Goal: Information Seeking & Learning: Learn about a topic

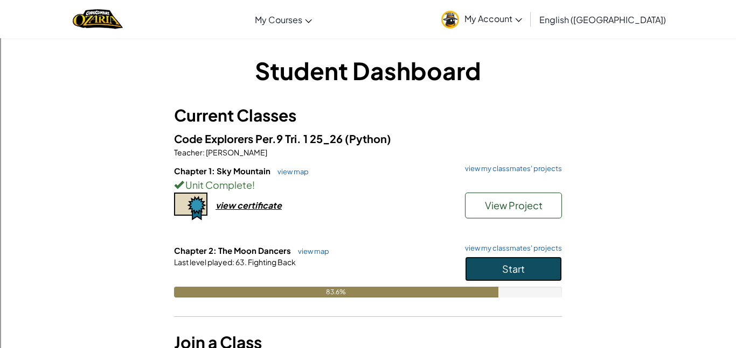
click at [512, 269] on span "Start" at bounding box center [513, 269] width 23 height 12
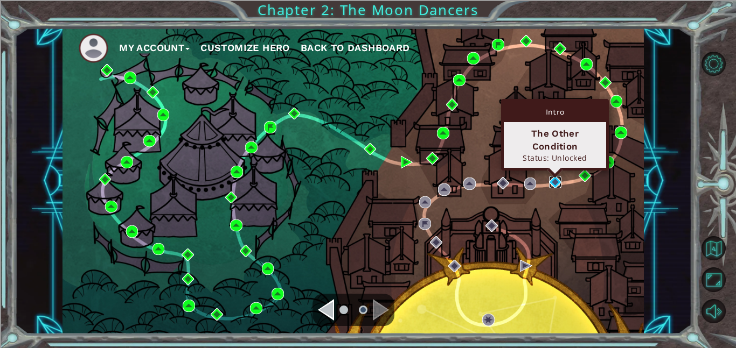
click at [554, 179] on img at bounding box center [555, 182] width 12 height 12
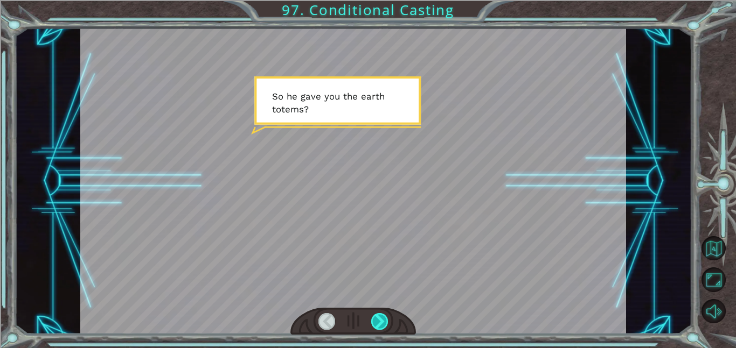
click at [377, 318] on div at bounding box center [379, 321] width 17 height 17
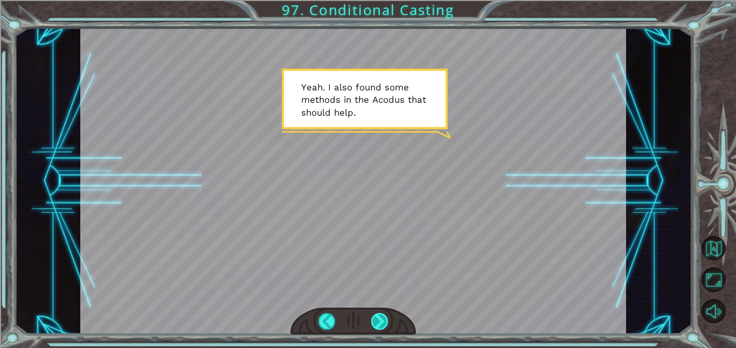
click at [374, 319] on div at bounding box center [379, 321] width 17 height 17
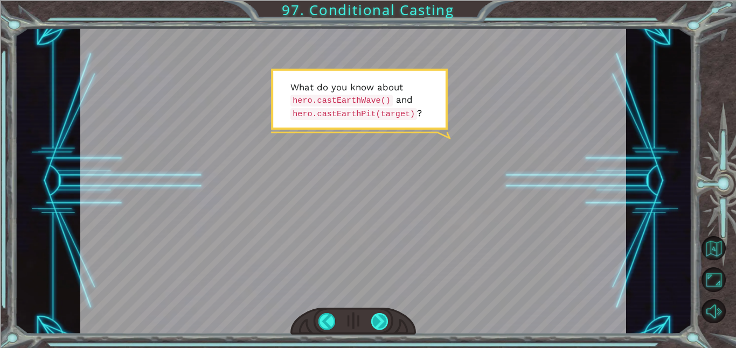
click at [374, 319] on div at bounding box center [379, 321] width 17 height 17
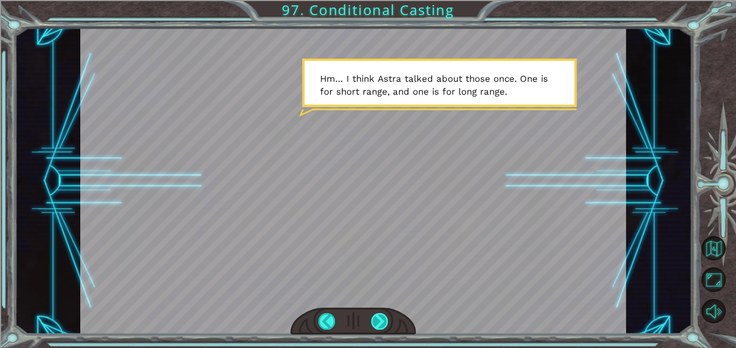
click at [374, 319] on div at bounding box center [379, 321] width 17 height 17
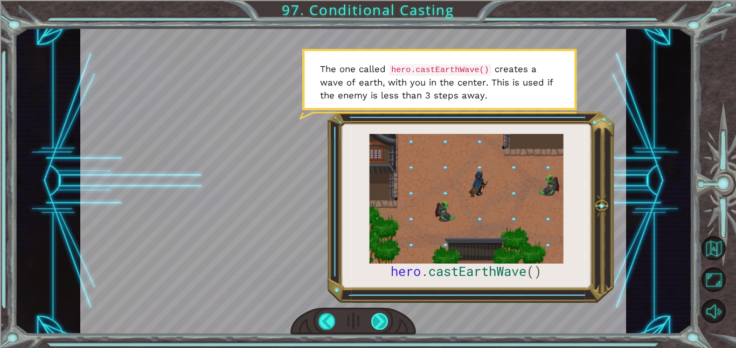
click at [374, 320] on div at bounding box center [379, 321] width 17 height 17
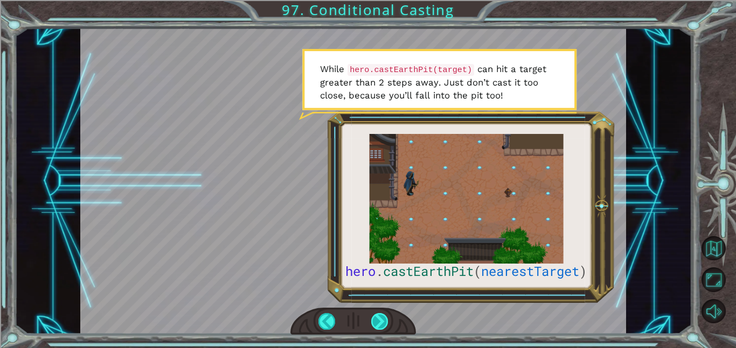
click at [374, 321] on div at bounding box center [379, 321] width 17 height 17
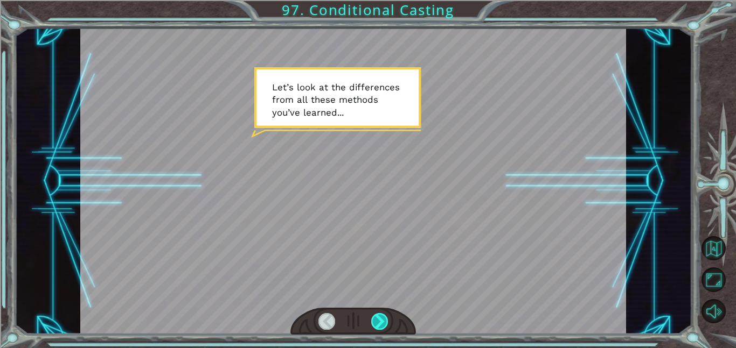
click at [374, 321] on div at bounding box center [379, 321] width 17 height 17
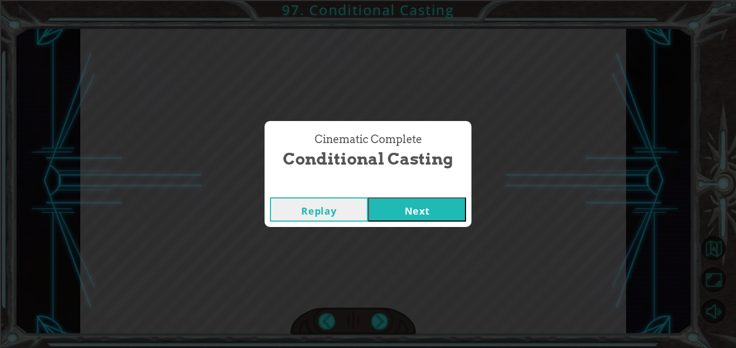
click at [420, 226] on div "Replay Next" at bounding box center [367, 209] width 207 height 35
click at [422, 214] on button "Next" at bounding box center [417, 210] width 98 height 24
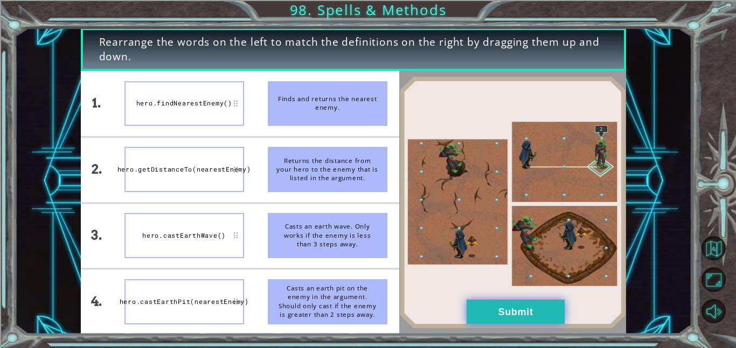
click at [497, 310] on button "Submit" at bounding box center [515, 312] width 98 height 24
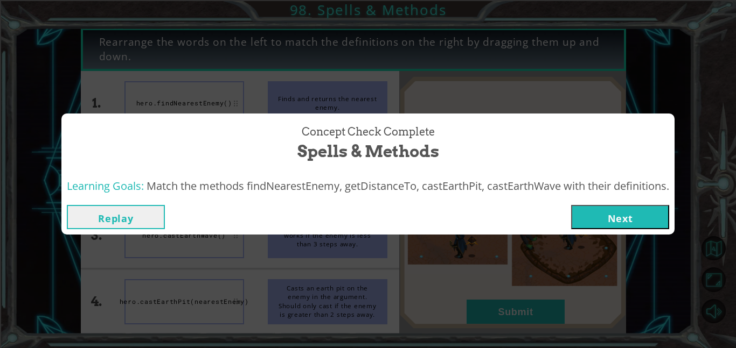
click at [616, 225] on button "Next" at bounding box center [620, 217] width 98 height 24
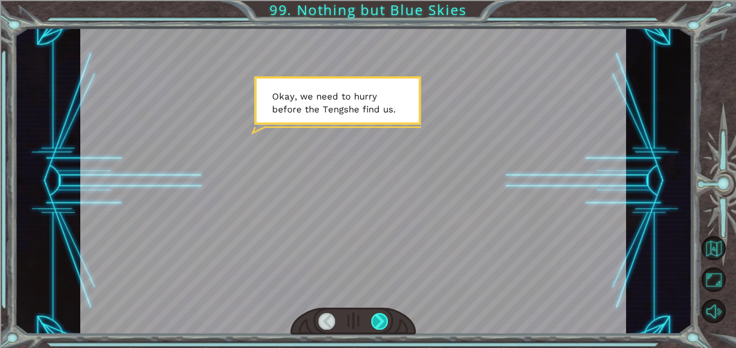
click at [376, 321] on div at bounding box center [379, 321] width 17 height 17
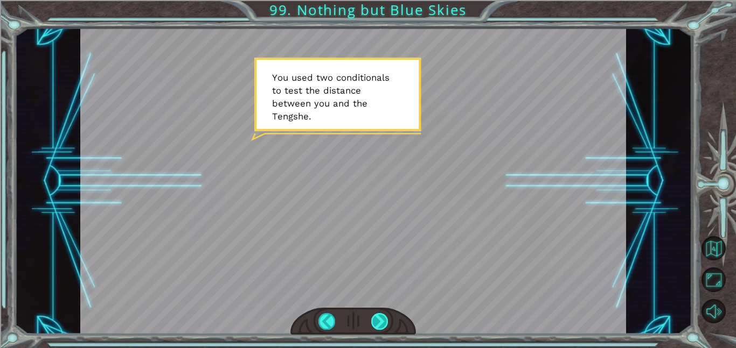
click at [376, 321] on div at bounding box center [379, 321] width 17 height 17
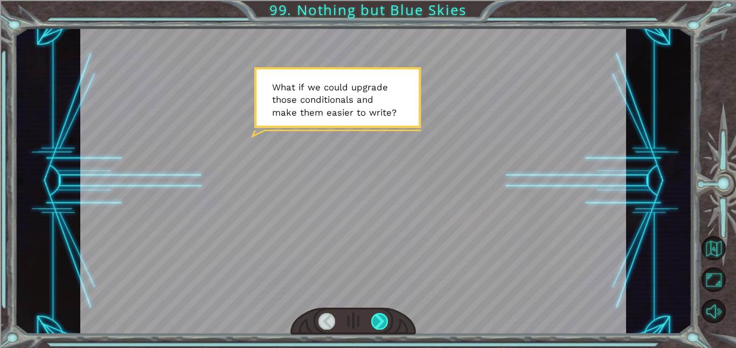
click at [376, 321] on div at bounding box center [379, 321] width 17 height 17
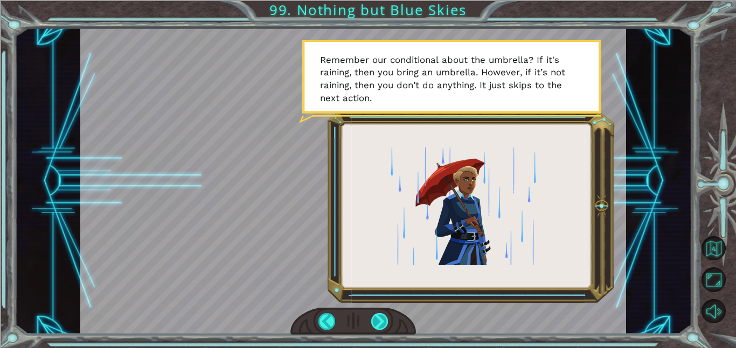
click at [376, 321] on div at bounding box center [379, 321] width 17 height 17
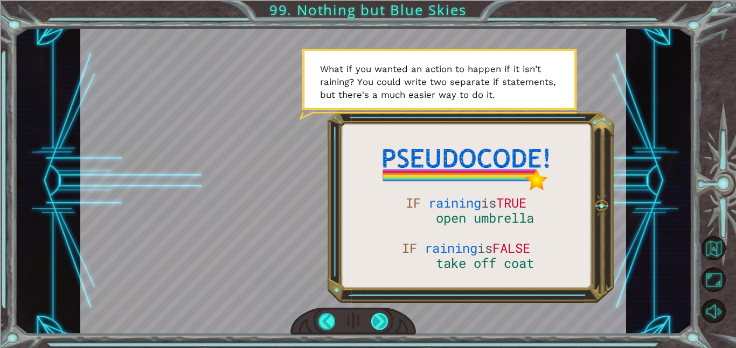
click at [376, 321] on div at bounding box center [379, 321] width 17 height 17
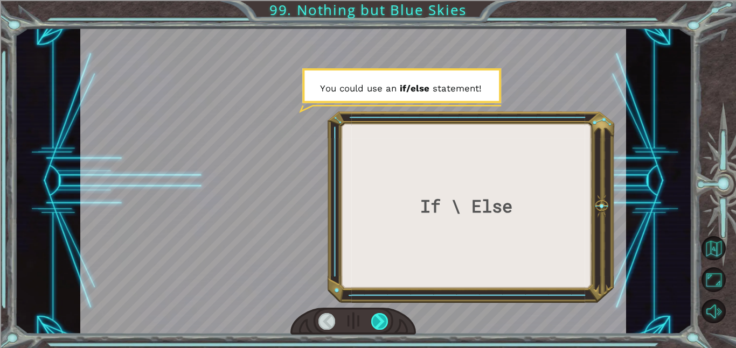
click at [376, 321] on div at bounding box center [379, 321] width 17 height 17
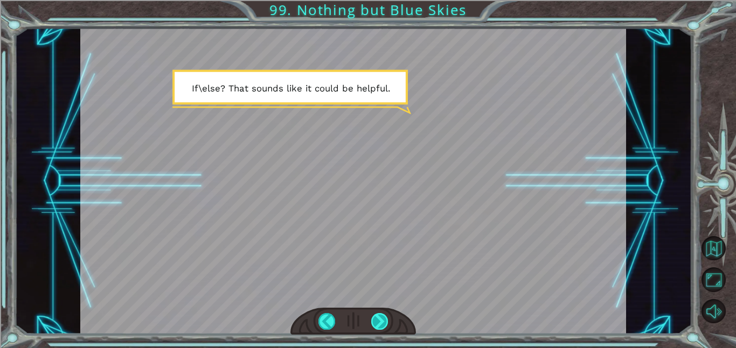
click at [376, 321] on div at bounding box center [379, 321] width 17 height 17
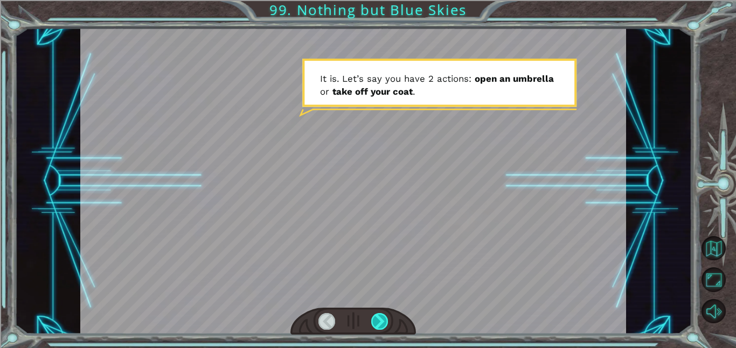
click at [376, 321] on div at bounding box center [379, 321] width 17 height 17
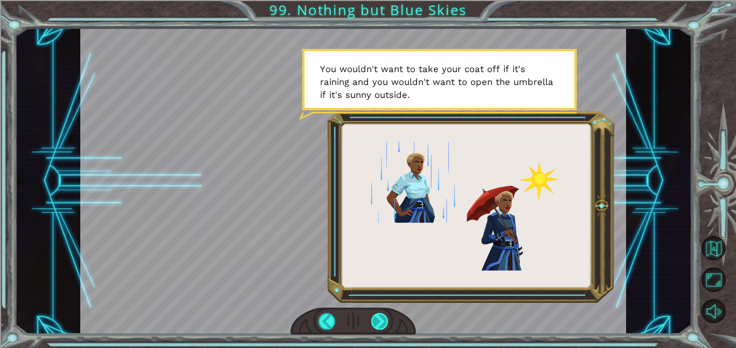
click at [376, 321] on div at bounding box center [379, 321] width 17 height 17
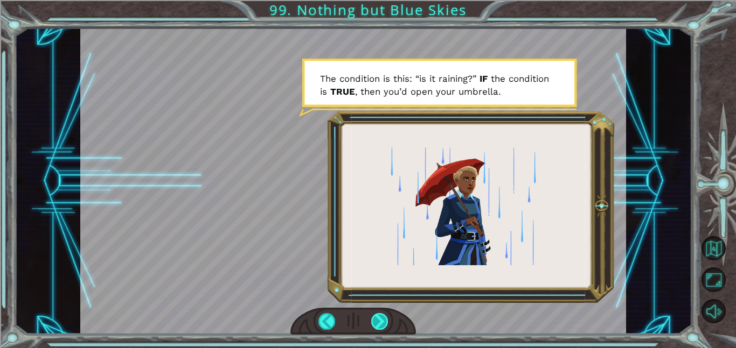
click at [376, 321] on div at bounding box center [379, 321] width 17 height 17
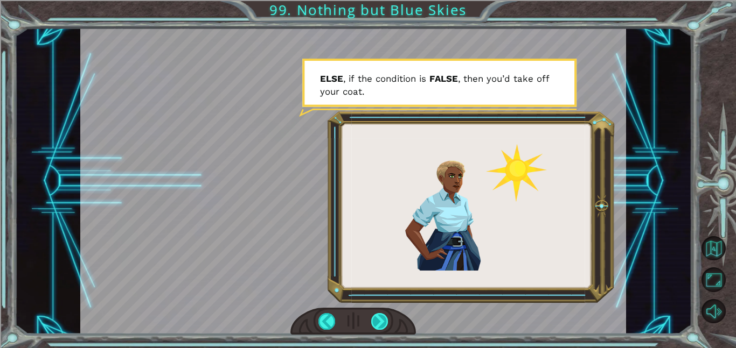
click at [376, 321] on div at bounding box center [379, 321] width 17 height 17
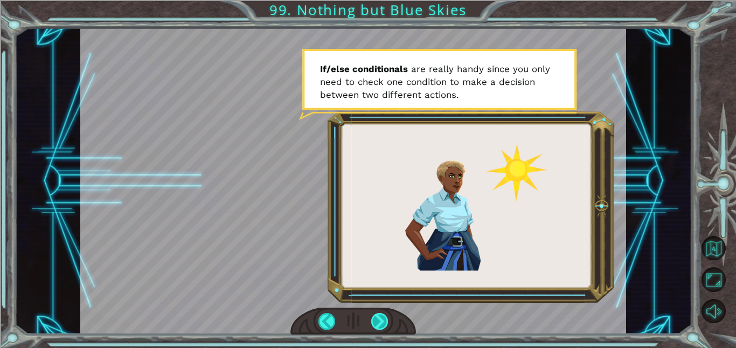
click at [376, 321] on div at bounding box center [379, 321] width 17 height 17
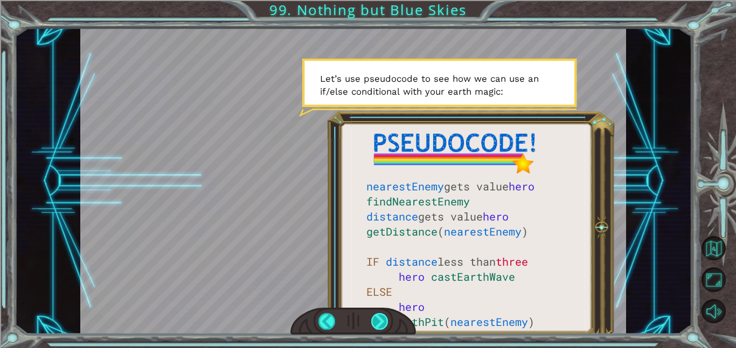
click at [376, 321] on div at bounding box center [379, 321] width 17 height 17
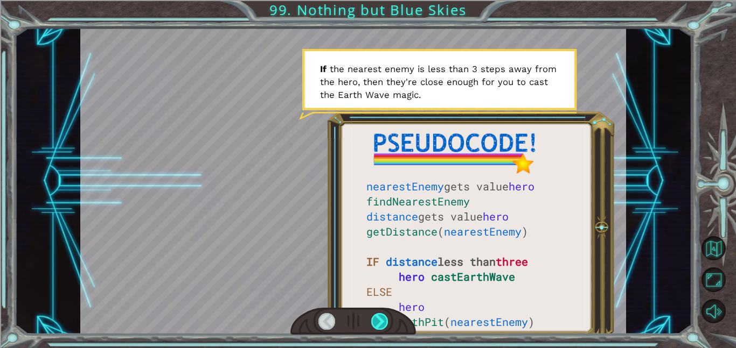
click at [376, 321] on div at bounding box center [379, 321] width 17 height 17
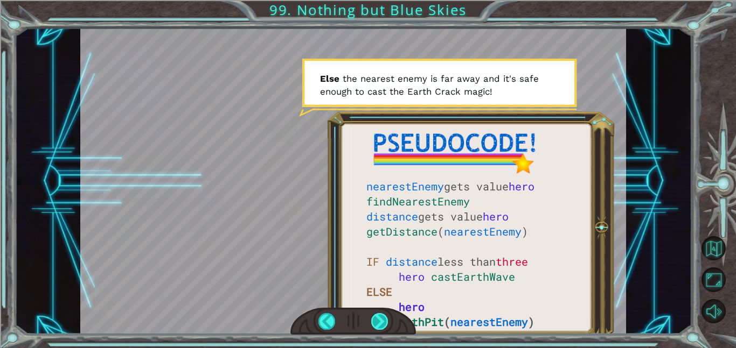
click at [376, 321] on div at bounding box center [379, 321] width 17 height 17
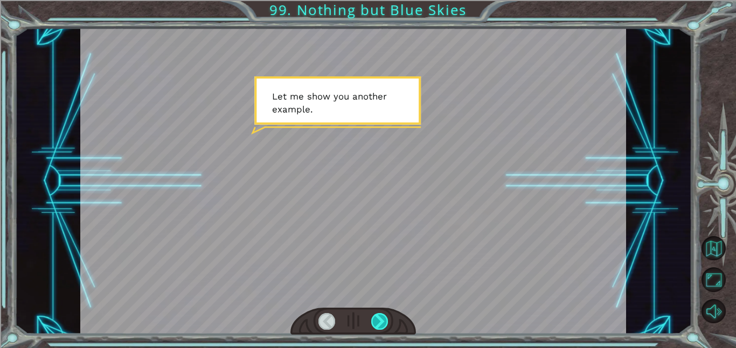
click at [376, 321] on div at bounding box center [379, 321] width 17 height 17
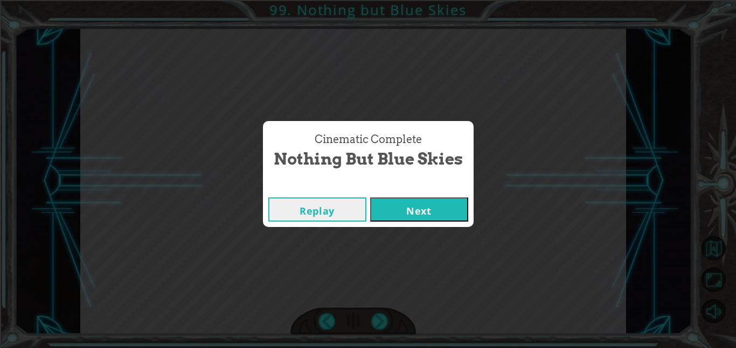
click at [415, 209] on button "Next" at bounding box center [419, 210] width 98 height 24
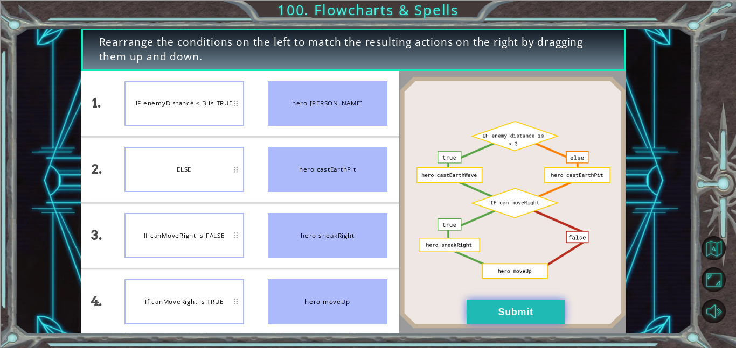
click at [561, 307] on button "Submit" at bounding box center [515, 312] width 98 height 24
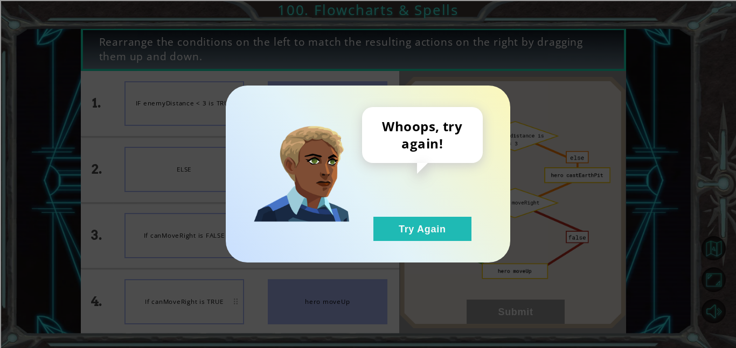
click at [459, 244] on div "Whoops, try again! Try Again" at bounding box center [368, 174] width 284 height 177
click at [444, 233] on button "Try Again" at bounding box center [422, 229] width 98 height 24
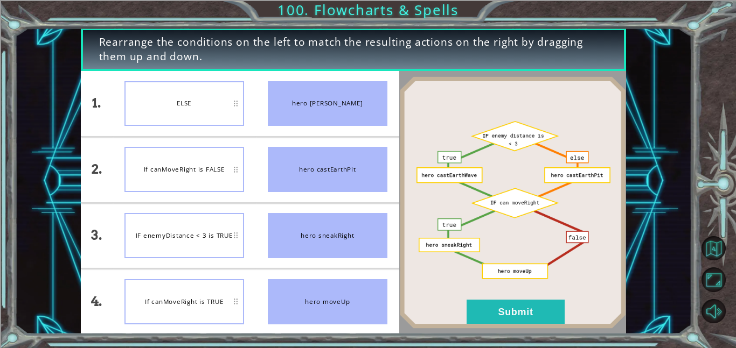
click at [221, 167] on div "If canMoveRight is FALSE" at bounding box center [184, 169] width 120 height 45
click at [483, 303] on button "Submit" at bounding box center [515, 312] width 98 height 24
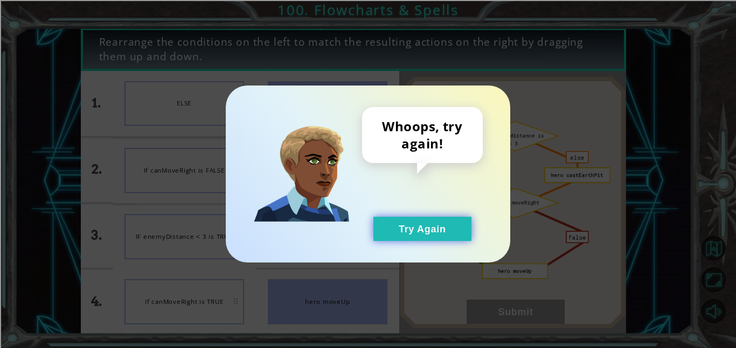
click at [436, 228] on button "Try Again" at bounding box center [422, 229] width 98 height 24
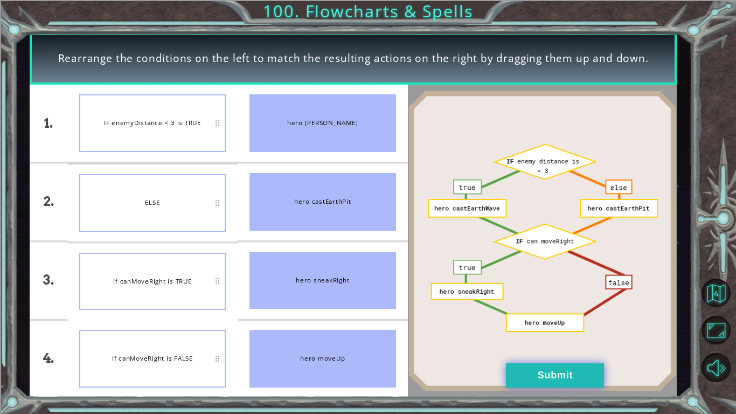
click at [535, 348] on button "Submit" at bounding box center [555, 375] width 98 height 24
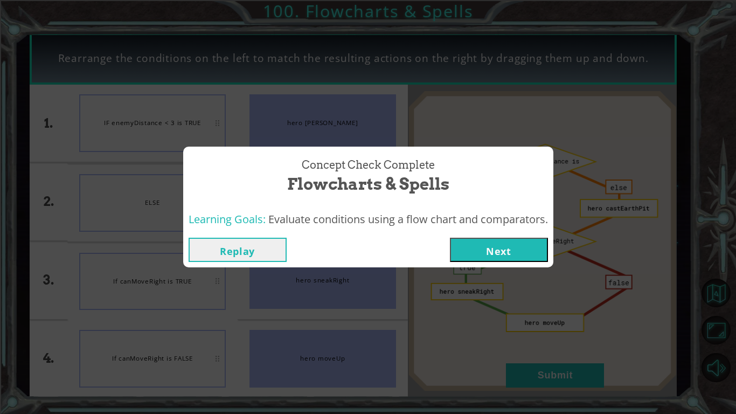
click at [517, 245] on button "Next" at bounding box center [499, 249] width 98 height 24
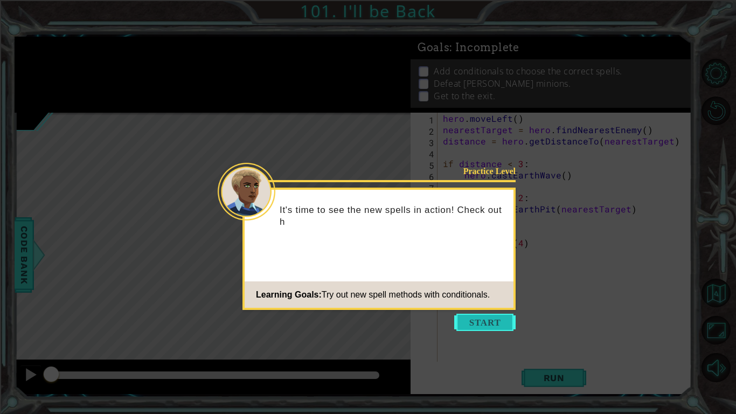
click at [485, 327] on button "Start" at bounding box center [484, 321] width 61 height 17
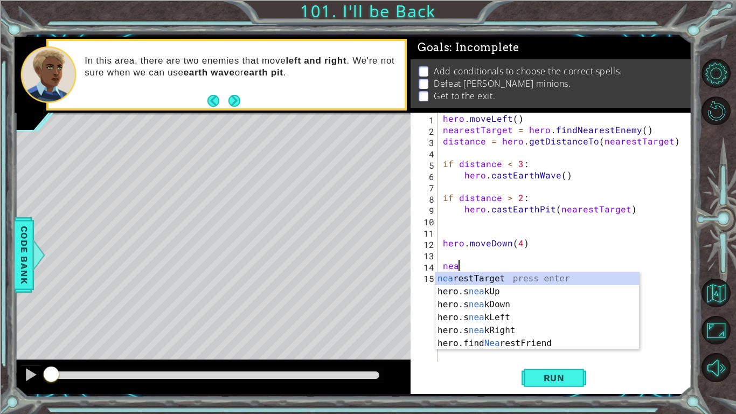
scroll to position [0, 1]
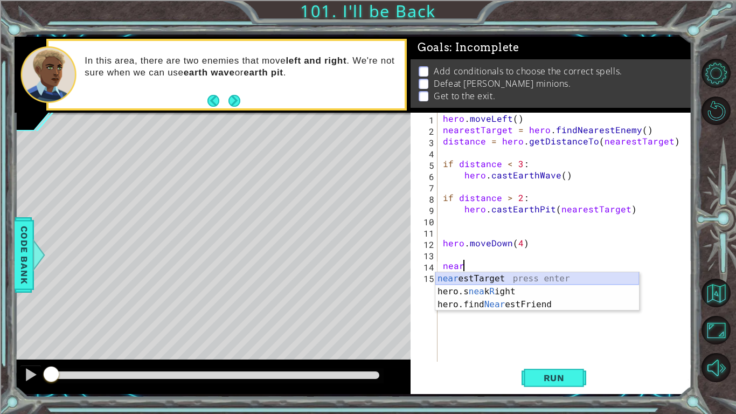
click at [501, 279] on div "near estTarget press enter hero.s nea k R ight press enter hero.find Near estFr…" at bounding box center [537, 304] width 204 height 65
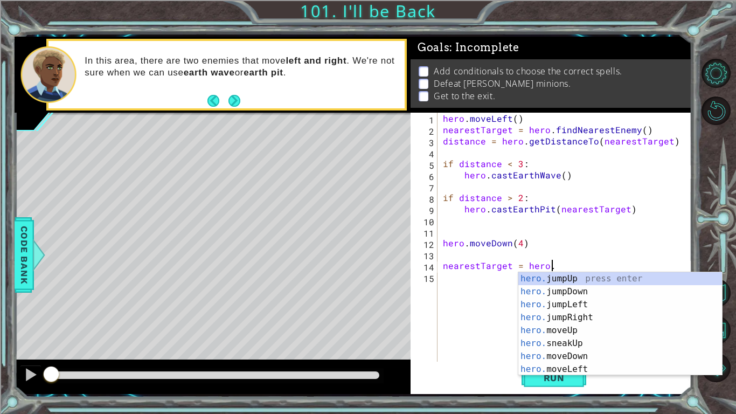
scroll to position [0, 6]
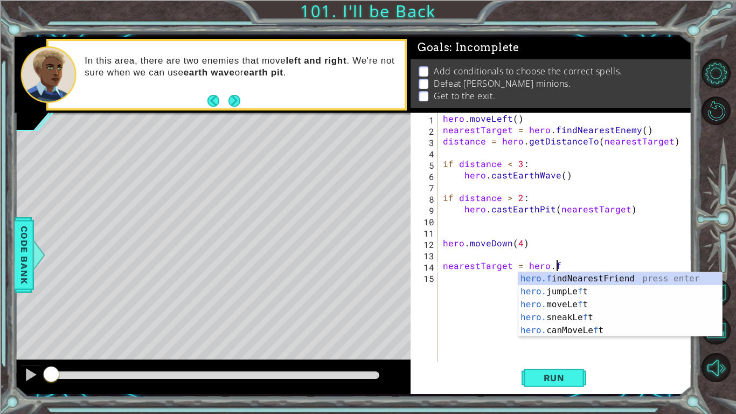
type textarea "nearestTarget = [DOMAIN_NAME]"
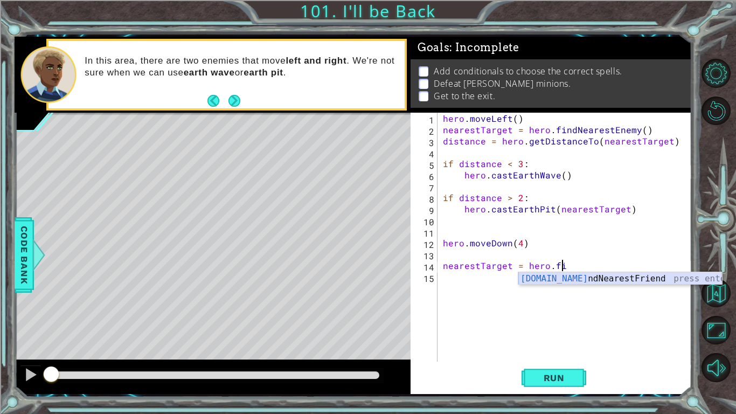
click at [551, 279] on div "[DOMAIN_NAME] ndNearestFriend press enter" at bounding box center [620, 291] width 204 height 39
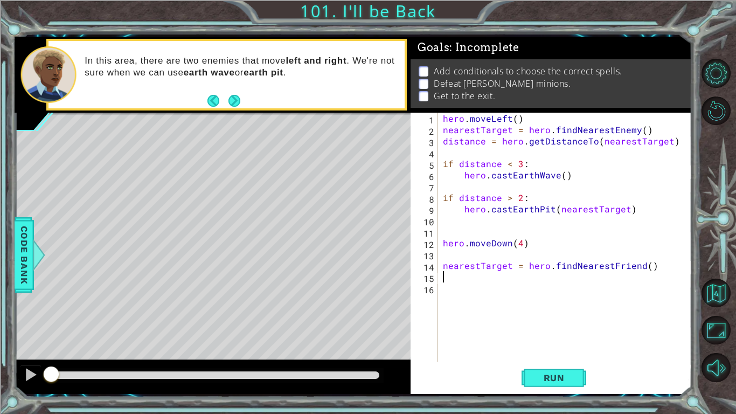
scroll to position [0, 0]
click at [636, 266] on div "hero . moveLeft ( ) nearestTarget = hero . findNearestEnemy ( ) distance = hero…" at bounding box center [568, 248] width 254 height 271
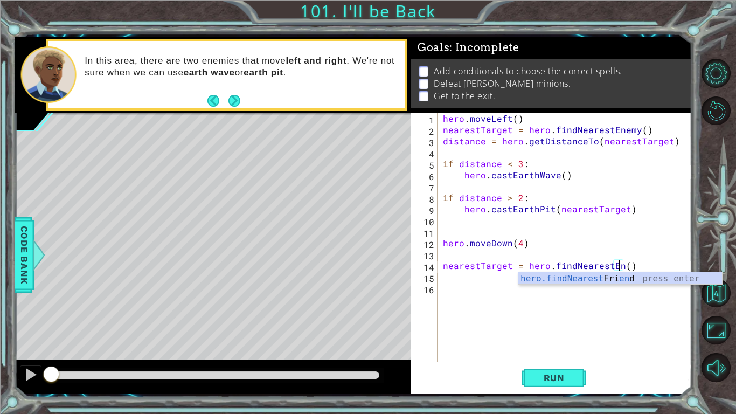
scroll to position [0, 11]
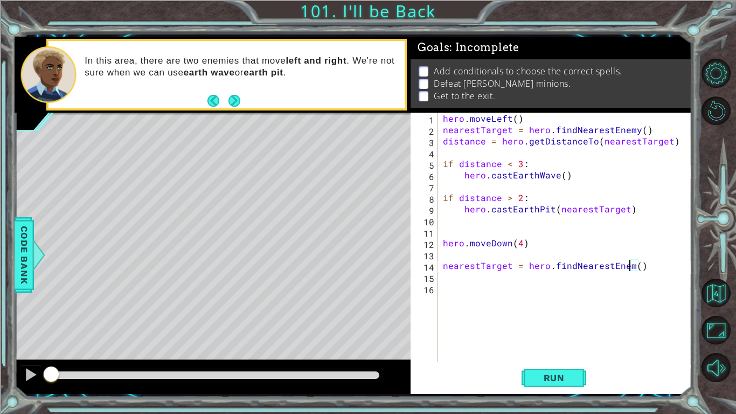
type textarea "nearestTarget = hero.findNearestEnemy()"
click at [451, 282] on div "hero . moveLeft ( ) nearestTarget = hero . findNearestEnemy ( ) distance = hero…" at bounding box center [568, 248] width 254 height 271
click at [458, 289] on div "dis tance press enter" at bounding box center [537, 302] width 204 height 39
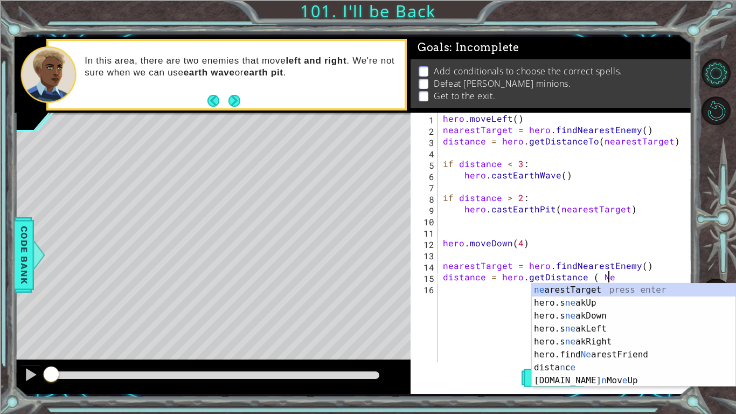
scroll to position [0, 10]
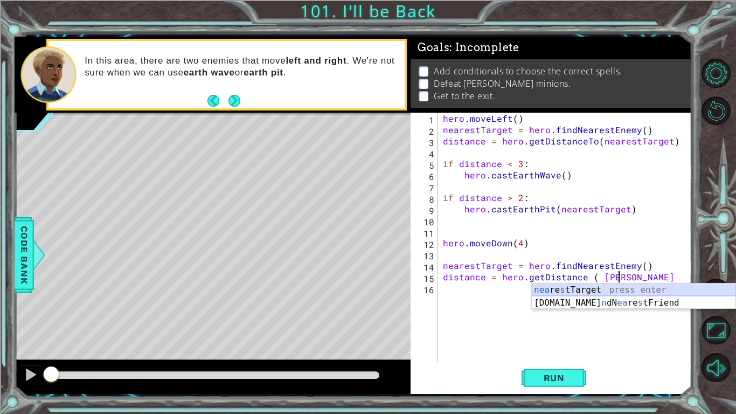
click at [556, 288] on div "nea re s tTarget press enter [DOMAIN_NAME] n dN ea re s tFriend press enter" at bounding box center [634, 309] width 204 height 52
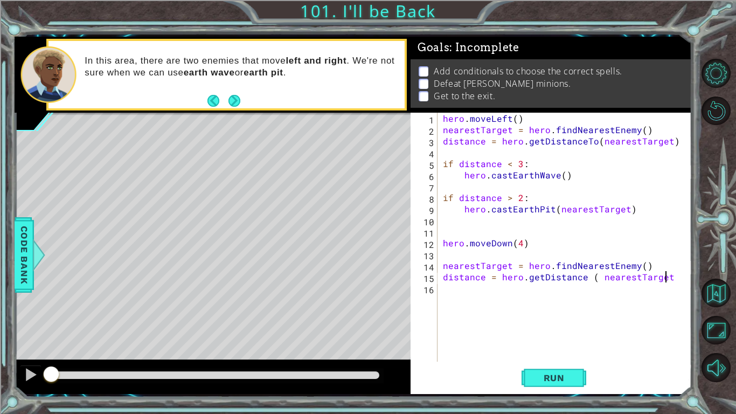
scroll to position [0, 13]
click at [565, 348] on button "Run" at bounding box center [553, 378] width 65 height 28
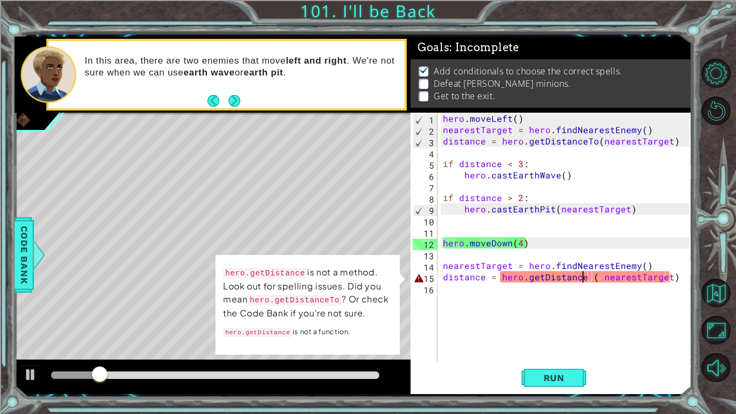
click at [581, 281] on div "hero . moveLeft ( ) nearestTarget = hero . findNearestEnemy ( ) distance = hero…" at bounding box center [568, 248] width 254 height 271
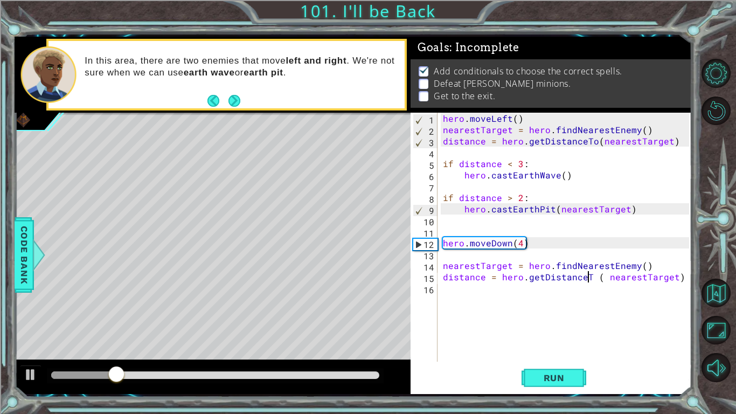
scroll to position [0, 9]
type textarea "distance = hero.getDistanceTo ( nearestTarget)"
click at [572, 348] on button "Run" at bounding box center [553, 378] width 65 height 28
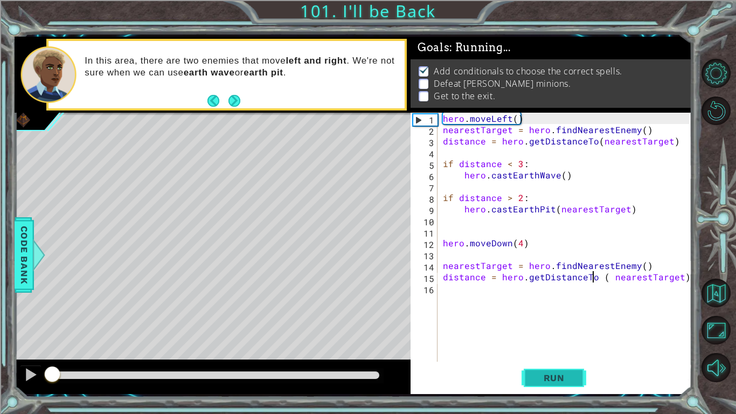
click at [571, 348] on span "Run" at bounding box center [554, 377] width 43 height 11
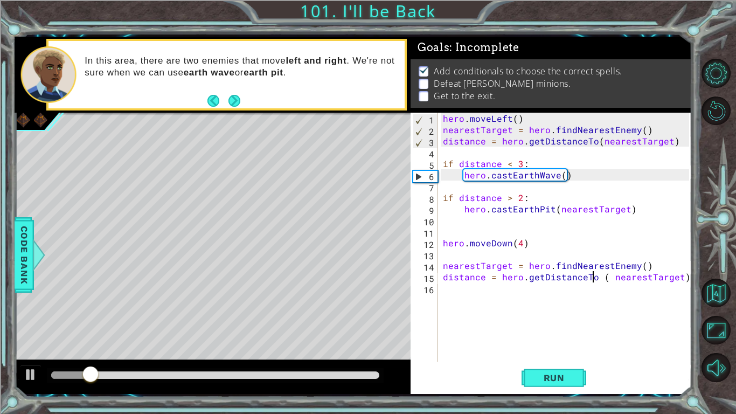
click at [612, 307] on div "hero . moveLeft ( ) nearestTarget = hero . findNearestEnemy ( ) distance = hero…" at bounding box center [568, 248] width 254 height 271
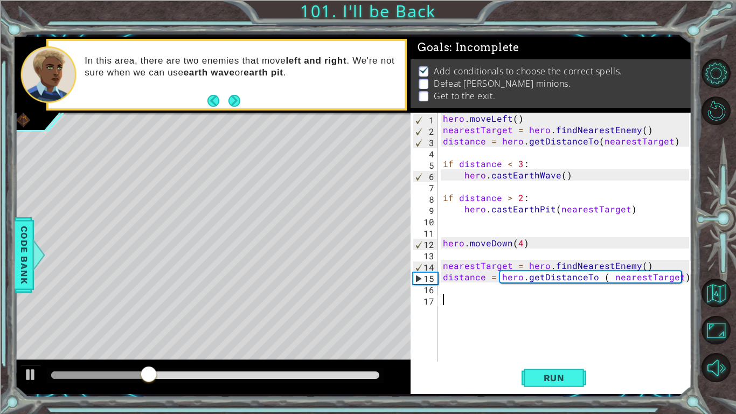
type textarea "i"
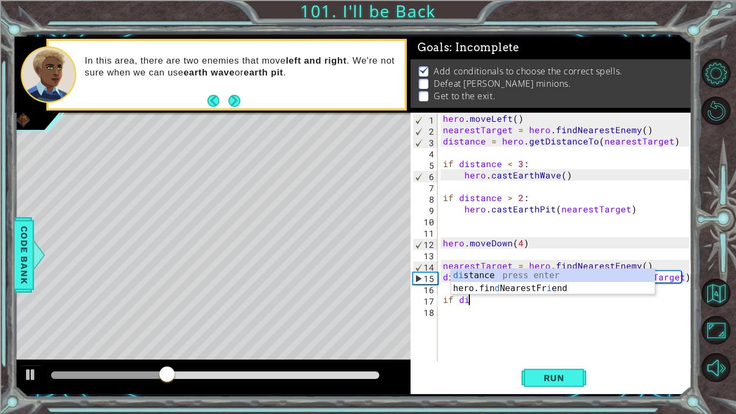
scroll to position [0, 1]
click at [598, 274] on div "di stance press enter hero.fin d NearestFr i end press enter" at bounding box center [553, 295] width 204 height 52
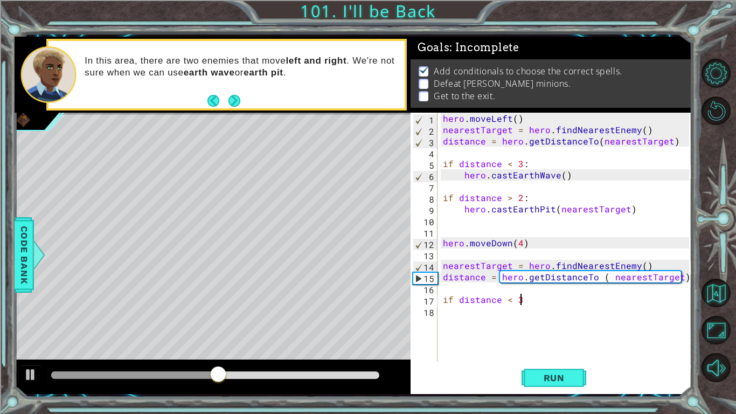
scroll to position [0, 4]
type textarea "if distance < 3:"
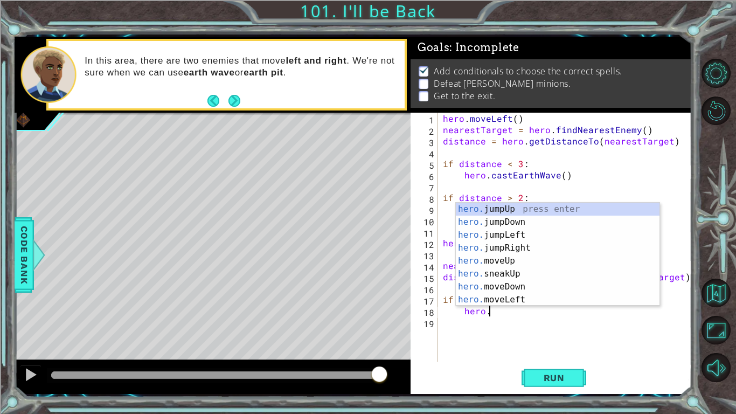
scroll to position [0, 3]
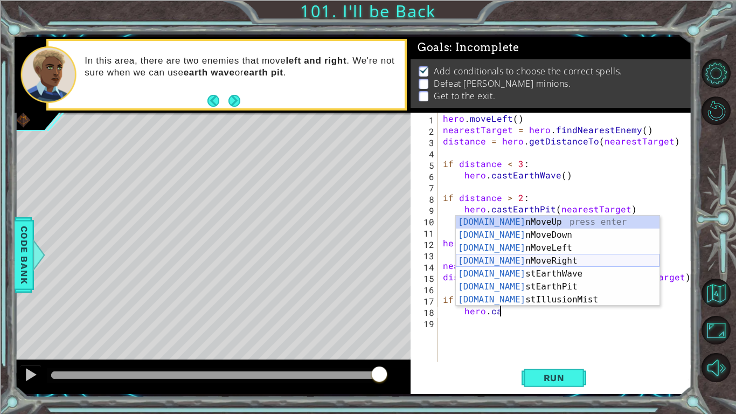
type textarea "hero.cas"
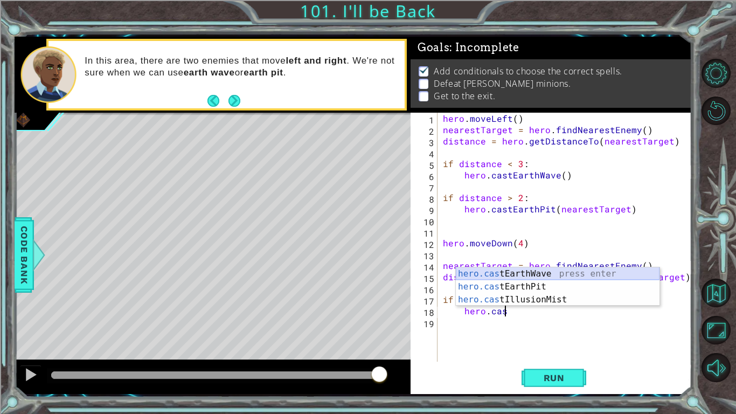
click at [594, 268] on div "hero.cas tEarthWave press enter hero.cas tEarthPit press enter hero.cas tIllusi…" at bounding box center [558, 299] width 204 height 65
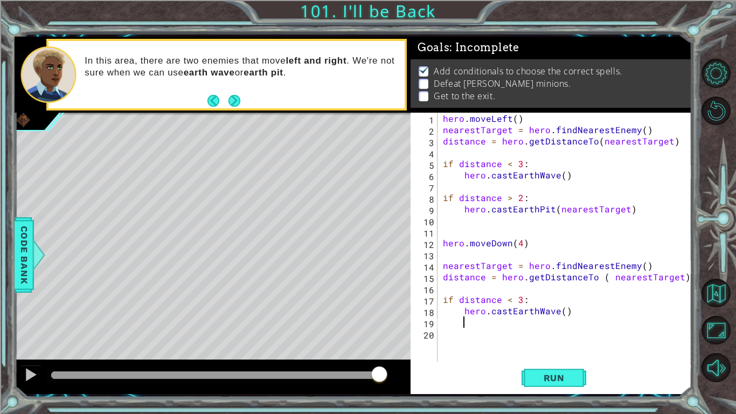
click at [581, 326] on div "hero . moveLeft ( ) nearestTarget = hero . findNearestEnemy ( ) distance = hero…" at bounding box center [568, 248] width 254 height 271
click at [567, 300] on div "hero . moveLeft ( ) nearestTarget = hero . findNearestEnemy ( ) distance = hero…" at bounding box center [568, 248] width 254 height 271
click at [571, 306] on div "hero . moveLeft ( ) nearestTarget = hero . findNearestEnemy ( ) distance = hero…" at bounding box center [568, 248] width 254 height 271
type textarea "hero.castEarthWave()"
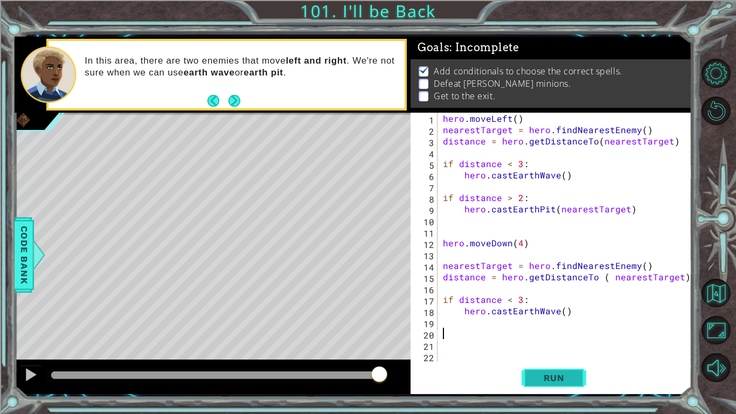
click at [531, 348] on button "Run" at bounding box center [553, 378] width 65 height 28
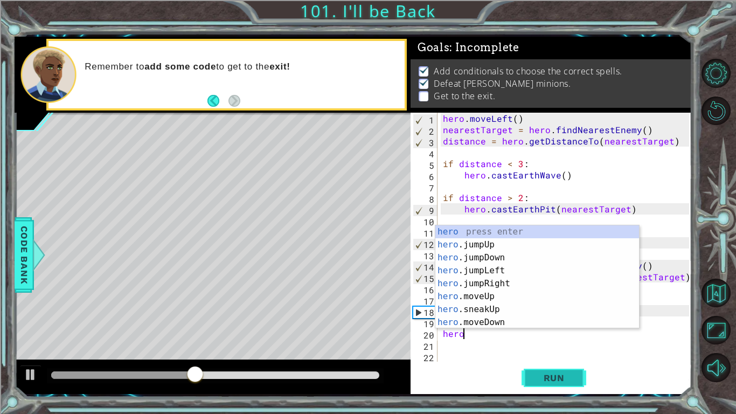
scroll to position [0, 1]
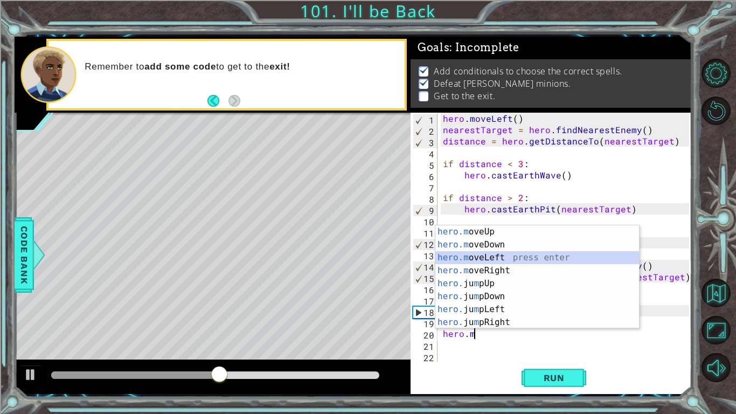
click at [536, 259] on div "hero.m oveUp press enter hero.m oveDown press enter hero.m oveLeft press enter …" at bounding box center [537, 289] width 204 height 129
type textarea "hero.moveLeft(1)"
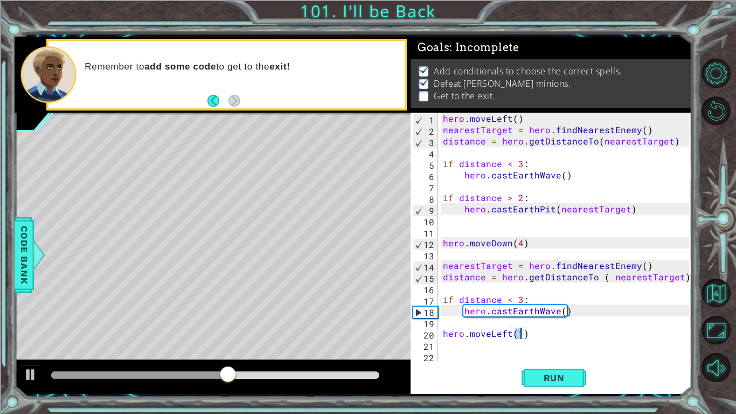
click at [476, 346] on div "hero . moveLeft ( ) nearestTarget = hero . findNearestEnemy ( ) distance = hero…" at bounding box center [568, 248] width 254 height 271
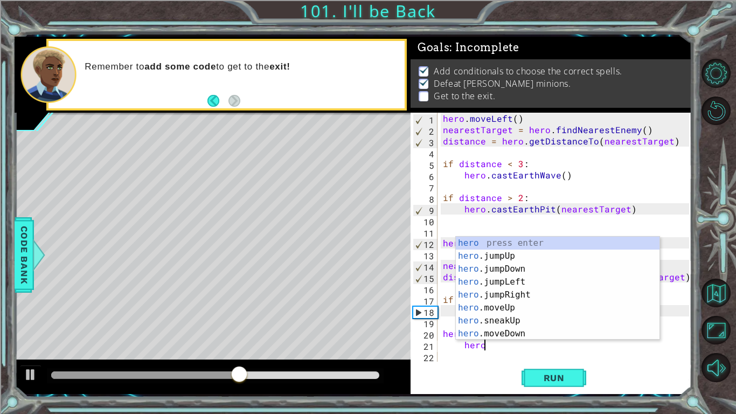
type textarea "hero."
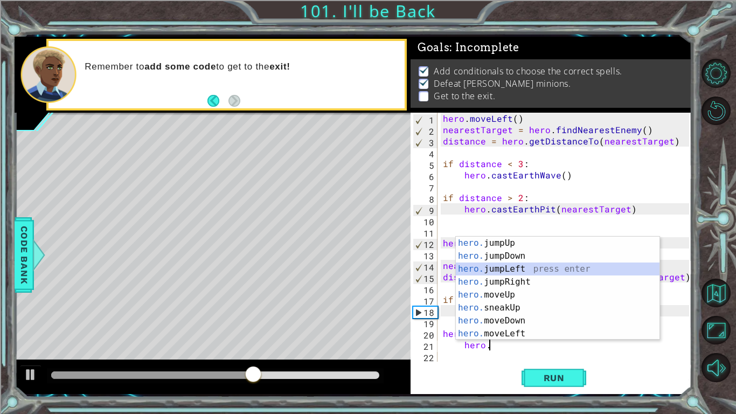
click at [493, 268] on div "hero. jumpUp press enter hero. jumpDown press enter hero. jumpLeft press enter …" at bounding box center [558, 300] width 204 height 129
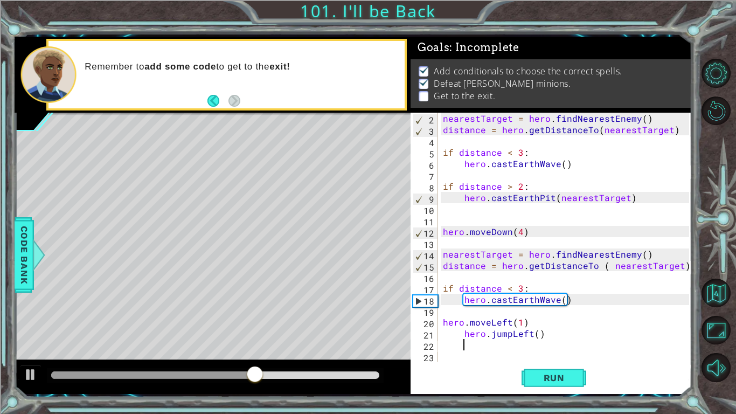
scroll to position [11, 0]
click at [450, 328] on div "nearestTarget = hero . findNearestEnemy ( ) distance = hero . getDistanceTo ( n…" at bounding box center [568, 248] width 254 height 271
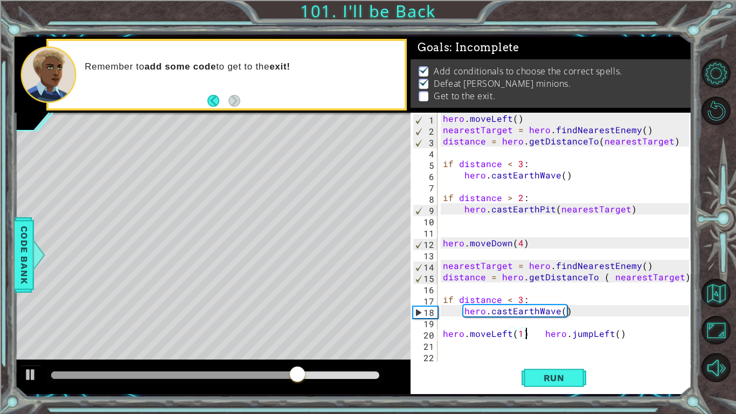
type textarea "hero.jumpLeft()"
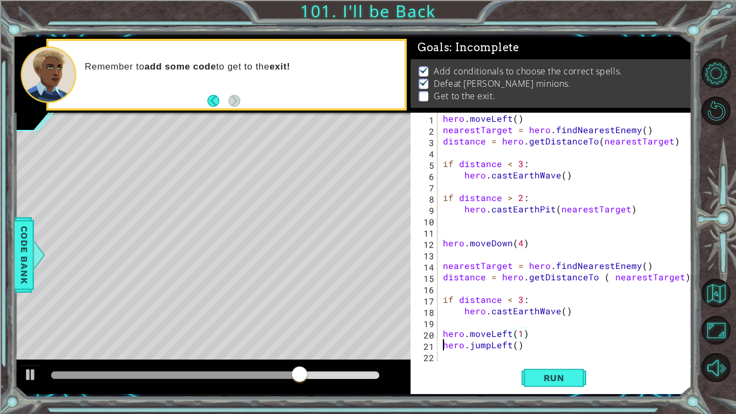
scroll to position [0, 0]
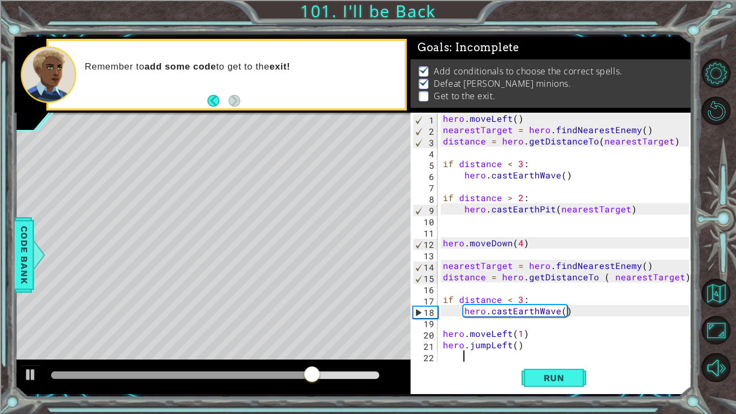
click at [495, 348] on div "hero . moveLeft ( ) nearestTarget = hero . findNearestEnemy ( ) distance = hero…" at bounding box center [568, 248] width 254 height 271
click at [477, 348] on div "hero . moveLeft ( ) nearestTarget = hero . findNearestEnemy ( ) distance = hero…" at bounding box center [568, 248] width 254 height 271
click at [450, 348] on div "hero . moveLeft ( ) nearestTarget = hero . findNearestEnemy ( ) distance = hero…" at bounding box center [568, 248] width 254 height 271
click at [444, 348] on div "hero . moveLeft ( ) nearestTarget = hero . findNearestEnemy ( ) distance = hero…" at bounding box center [568, 248] width 254 height 271
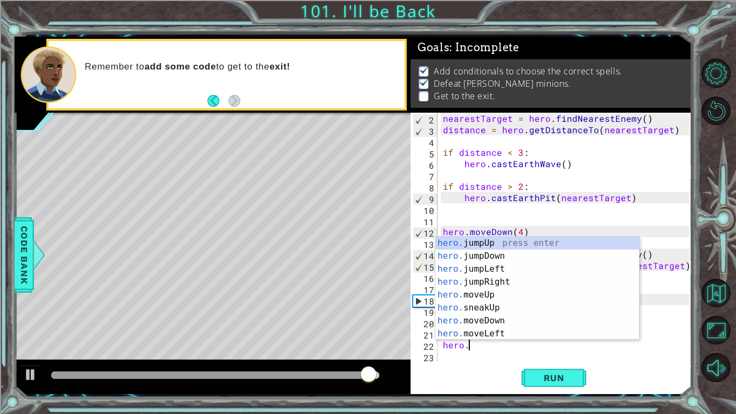
scroll to position [0, 2]
click at [469, 332] on div "hero. jumpUp press enter hero. jumpDown press enter hero. jumpLeft press enter …" at bounding box center [537, 300] width 204 height 129
type textarea "hero.moveLeft(1)"
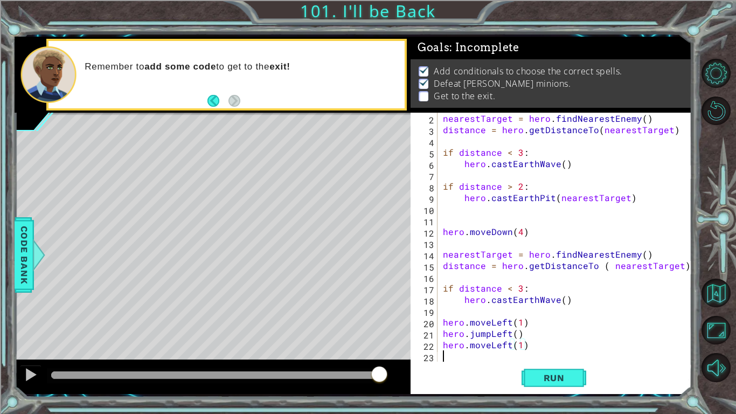
click at [459, 348] on div "nearestTarget = hero . findNearestEnemy ( ) distance = hero . getDistanceTo ( n…" at bounding box center [568, 248] width 254 height 271
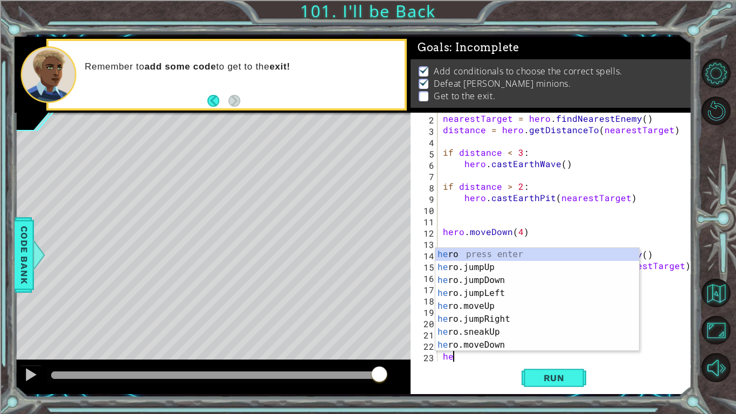
scroll to position [23, 0]
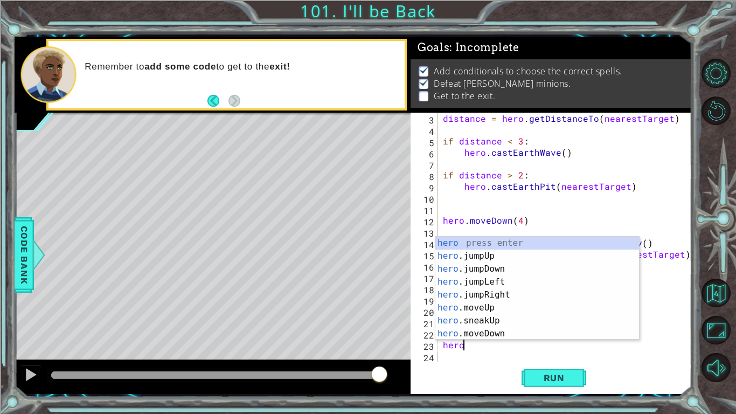
type textarea "hero."
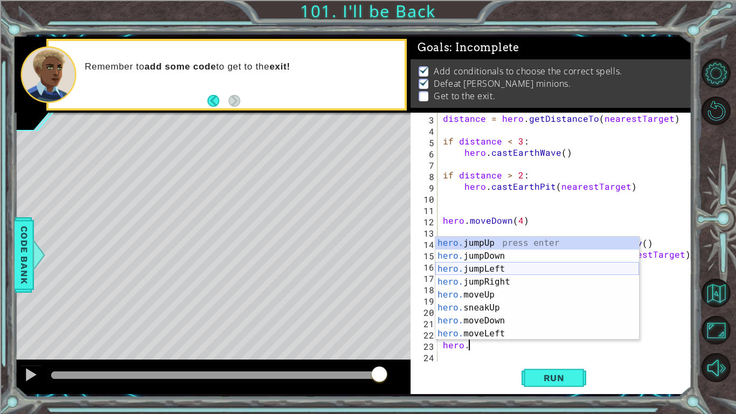
click at [506, 267] on div "hero. jumpUp press enter hero. jumpDown press enter hero. jumpLeft press enter …" at bounding box center [537, 300] width 204 height 129
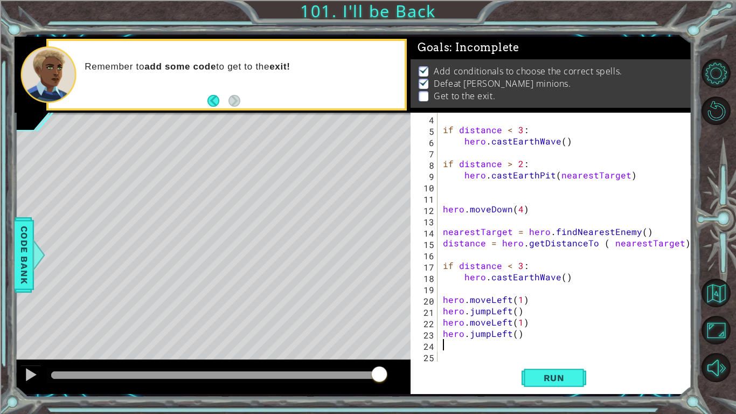
scroll to position [34, 0]
click at [560, 348] on button "Run" at bounding box center [553, 378] width 65 height 28
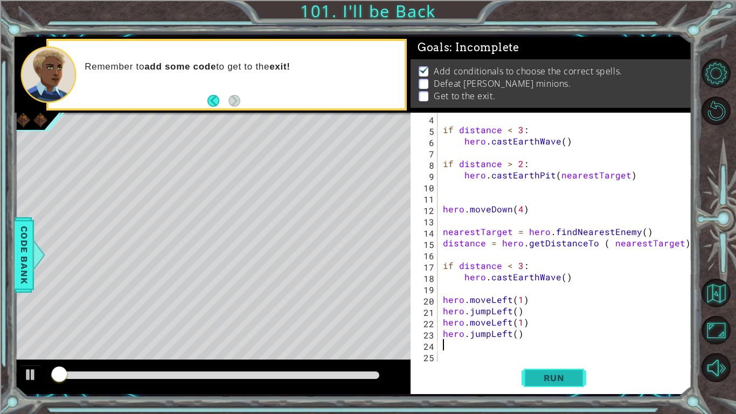
click at [560, 348] on button "Run" at bounding box center [553, 378] width 65 height 28
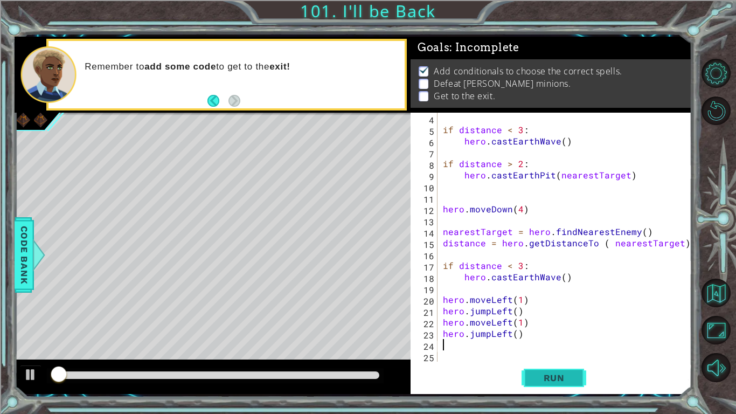
click at [560, 348] on button "Run" at bounding box center [553, 378] width 65 height 28
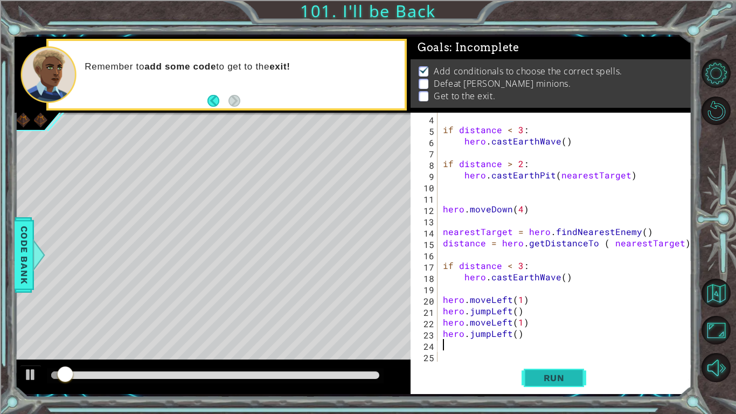
click at [560, 348] on button "Run" at bounding box center [553, 378] width 65 height 28
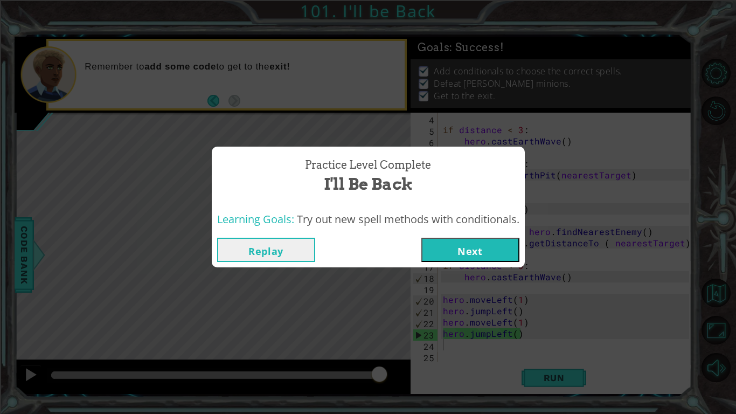
click at [493, 252] on button "Next" at bounding box center [470, 249] width 98 height 24
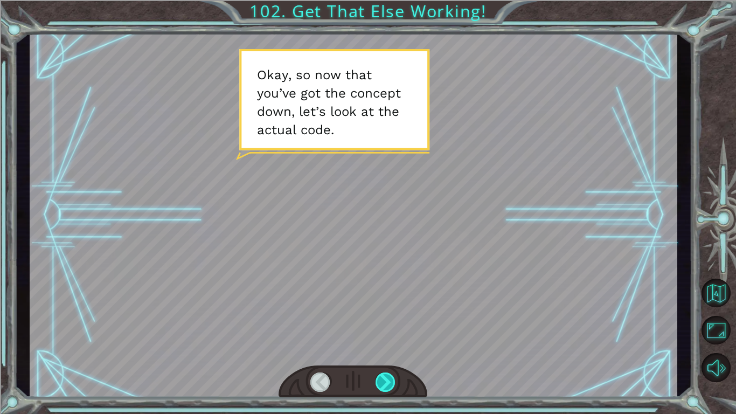
click at [380, 348] on div at bounding box center [385, 381] width 20 height 19
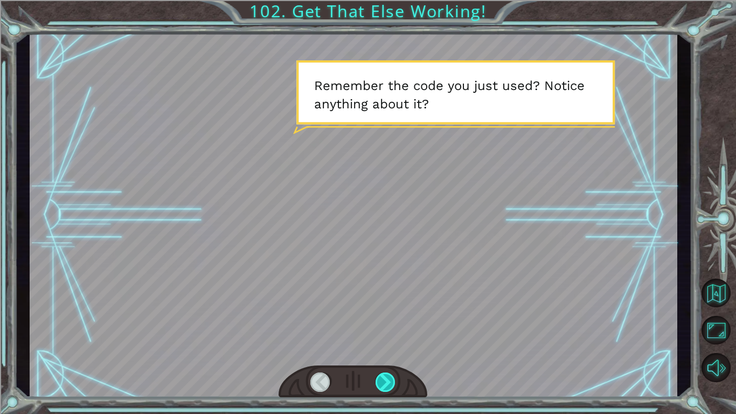
click at [380, 348] on div at bounding box center [385, 381] width 20 height 19
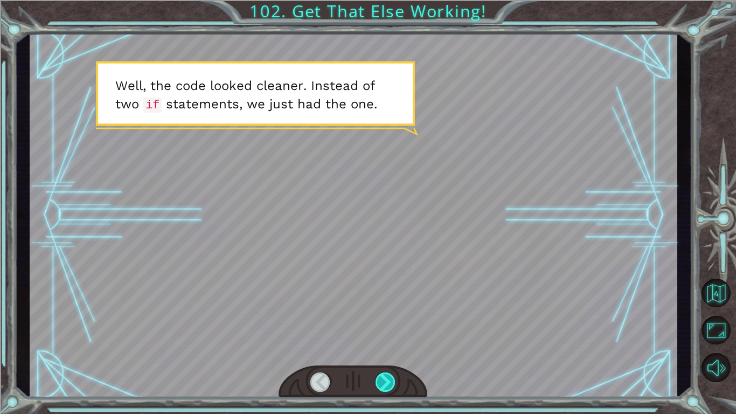
click at [380, 348] on div at bounding box center [385, 381] width 20 height 19
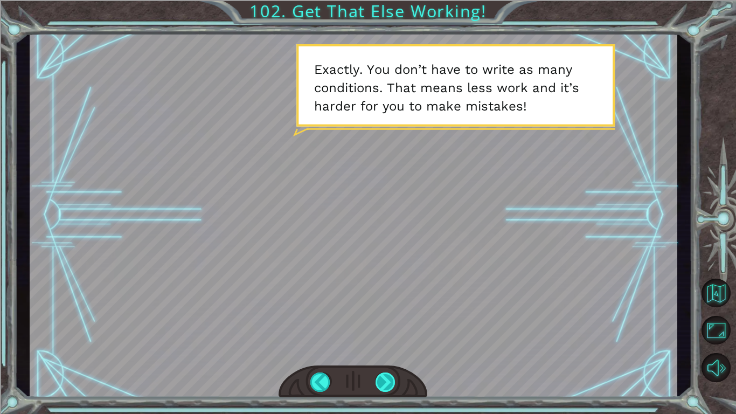
click at [380, 348] on div at bounding box center [385, 381] width 20 height 19
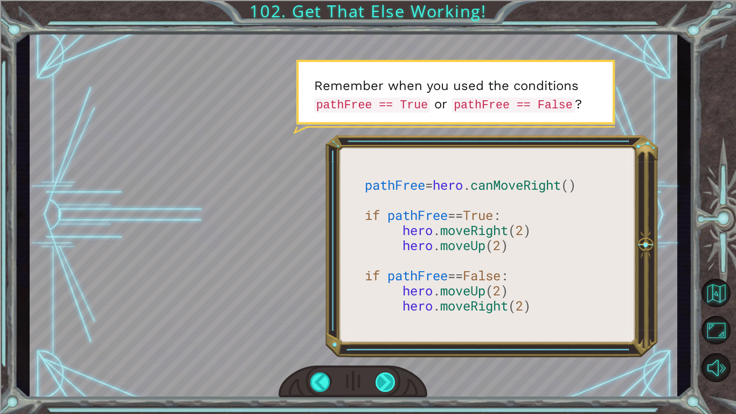
click at [380, 348] on div at bounding box center [385, 381] width 20 height 19
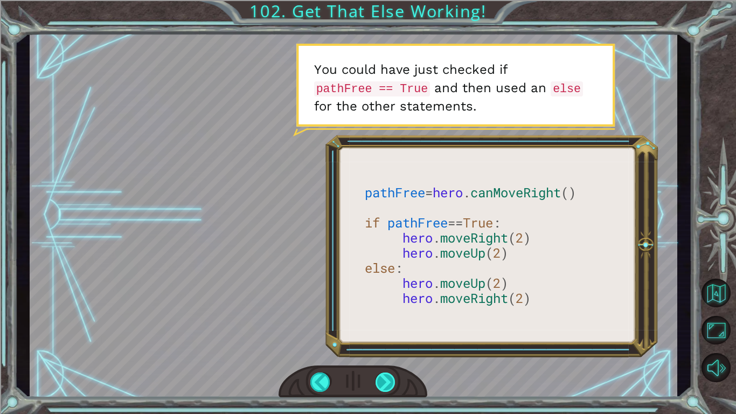
click at [385, 348] on div at bounding box center [385, 381] width 20 height 19
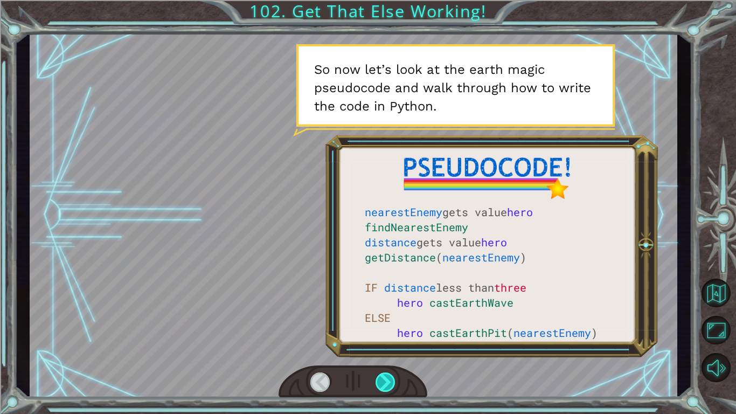
click at [385, 348] on div at bounding box center [385, 381] width 20 height 19
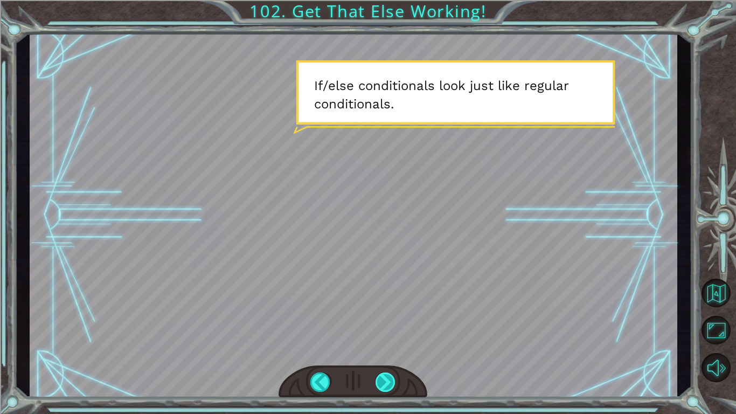
click at [385, 348] on div at bounding box center [385, 381] width 20 height 19
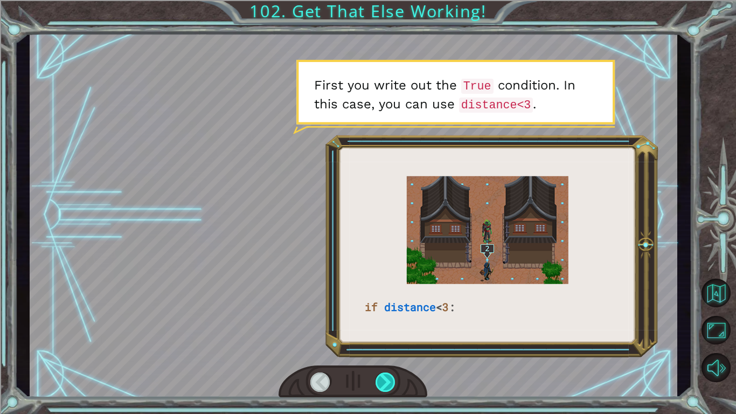
click at [385, 348] on div at bounding box center [385, 381] width 20 height 19
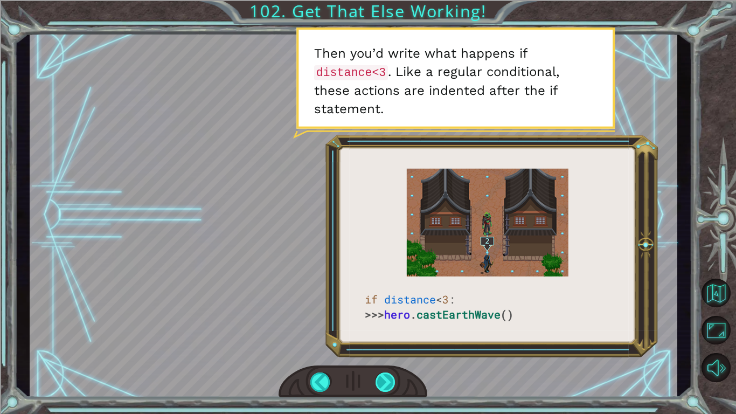
click at [385, 348] on div at bounding box center [385, 381] width 20 height 19
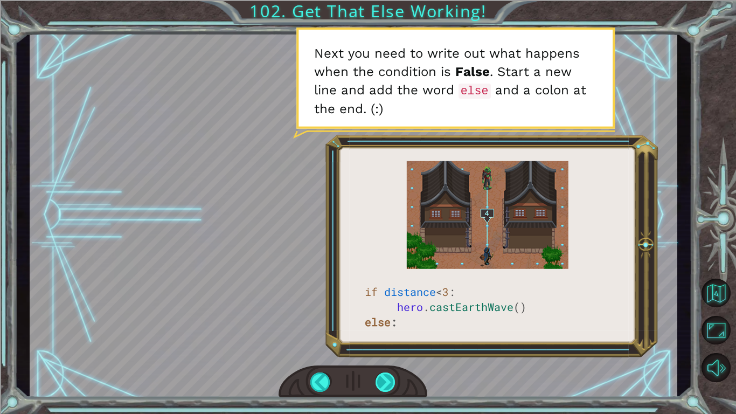
click at [385, 348] on div at bounding box center [385, 381] width 20 height 19
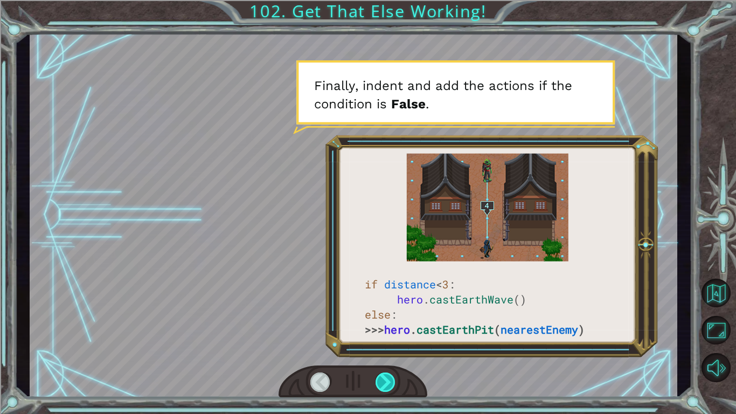
click at [385, 348] on div at bounding box center [385, 381] width 20 height 19
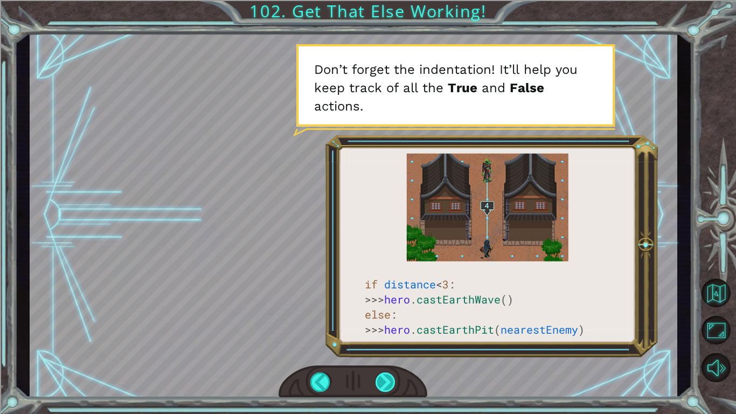
click at [385, 348] on div at bounding box center [385, 381] width 20 height 19
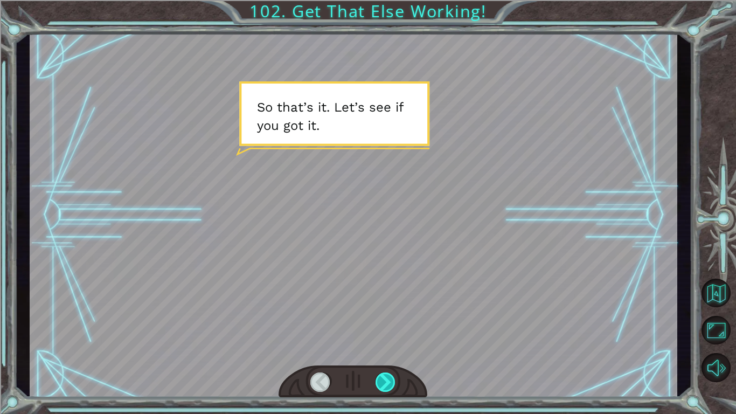
click at [385, 348] on div at bounding box center [385, 381] width 20 height 19
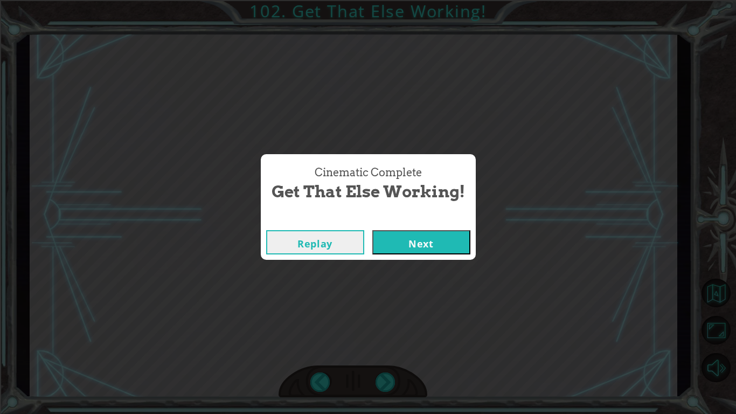
click at [392, 243] on button "Next" at bounding box center [421, 242] width 98 height 24
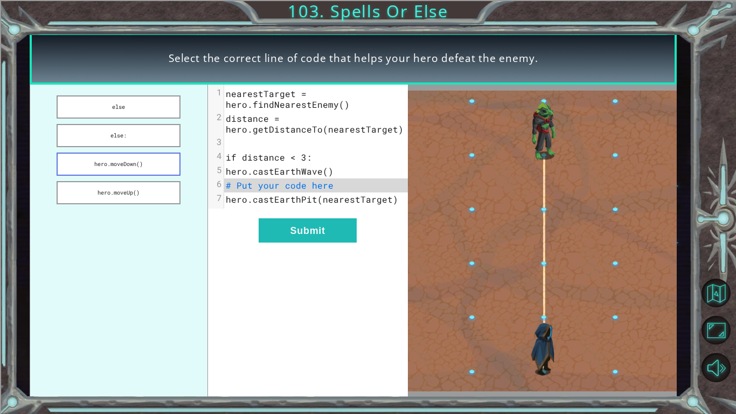
click at [156, 158] on button "hero.moveDown()" at bounding box center [119, 163] width 124 height 23
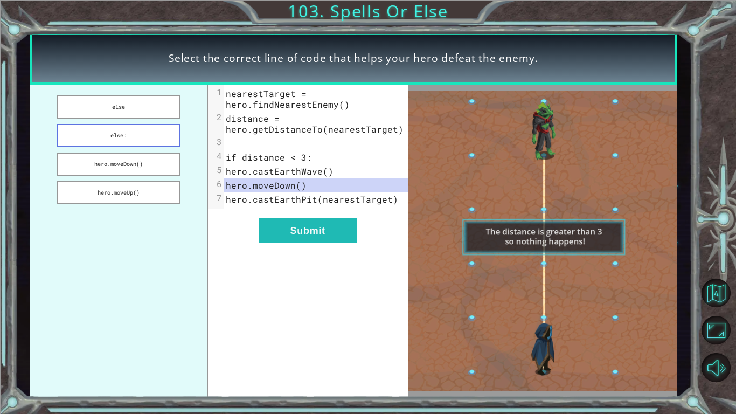
click at [158, 140] on button "else:" at bounding box center [119, 135] width 124 height 23
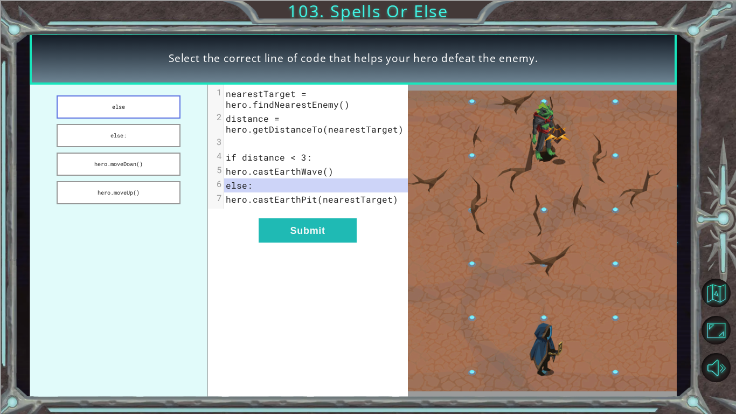
click at [155, 117] on button "else" at bounding box center [119, 106] width 124 height 23
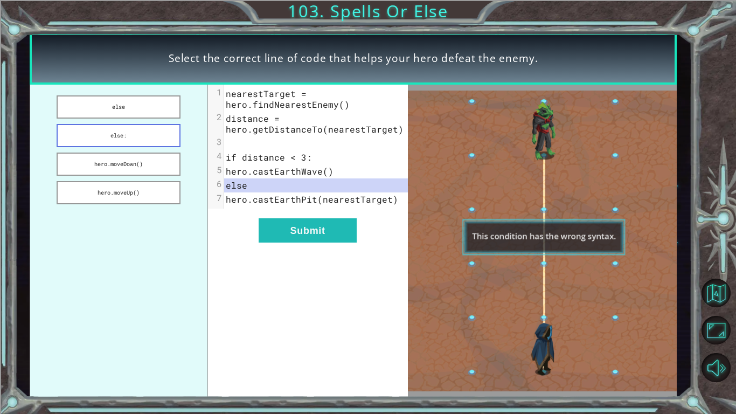
click at [162, 134] on button "else:" at bounding box center [119, 135] width 124 height 23
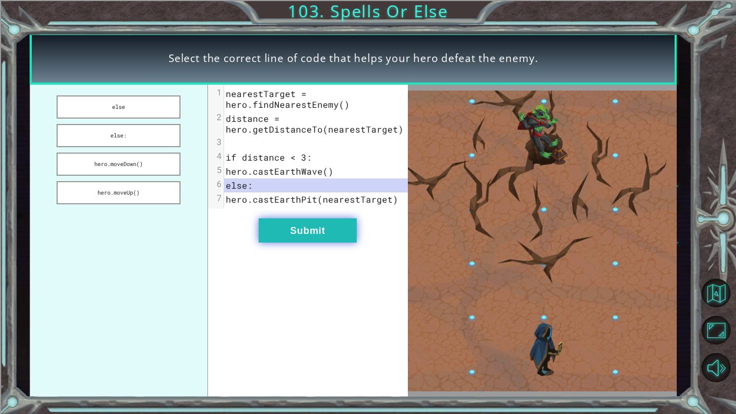
click at [292, 235] on button "Submit" at bounding box center [307, 230] width 98 height 24
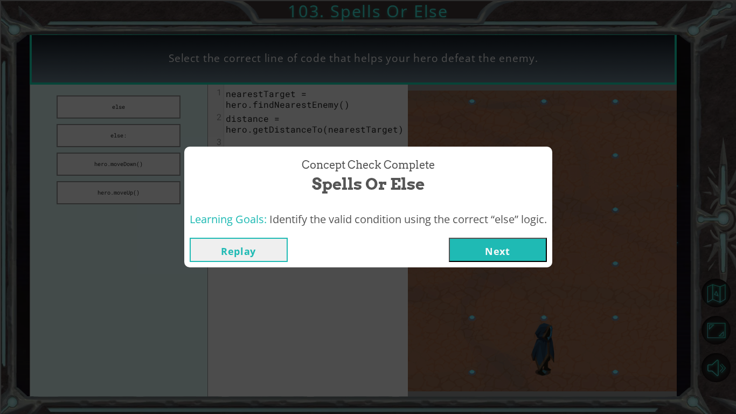
click at [525, 243] on button "Next" at bounding box center [498, 249] width 98 height 24
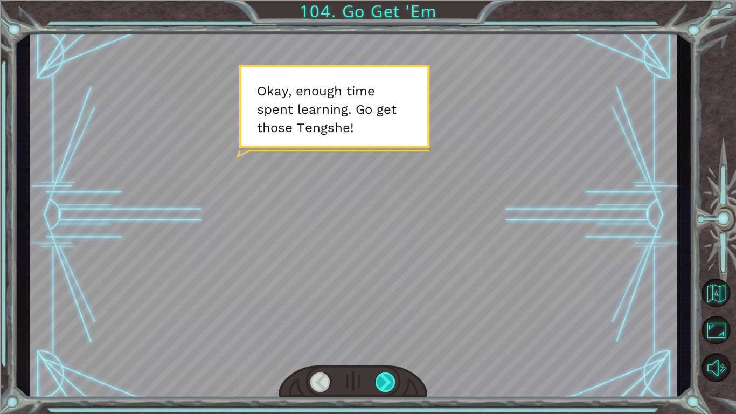
click at [379, 348] on div at bounding box center [385, 381] width 20 height 19
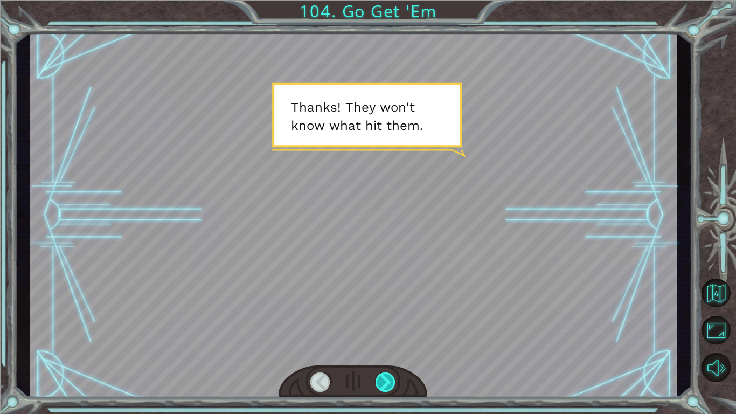
click at [379, 348] on div at bounding box center [385, 381] width 20 height 19
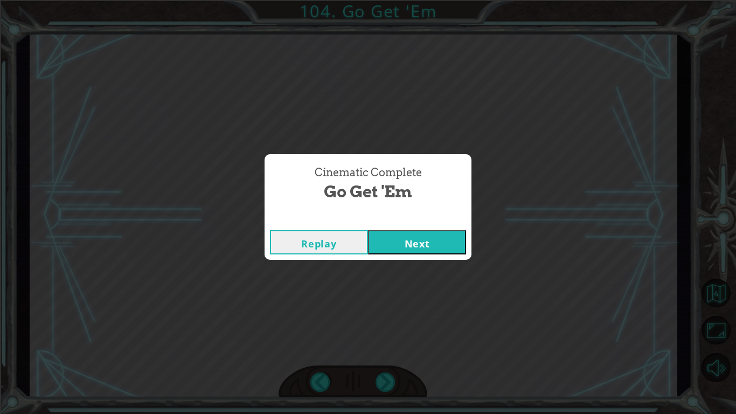
click at [437, 242] on button "Next" at bounding box center [417, 242] width 98 height 24
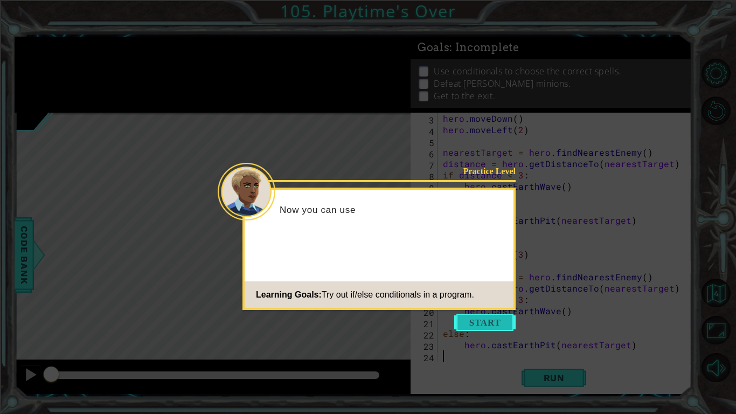
click at [476, 324] on button "Start" at bounding box center [484, 321] width 61 height 17
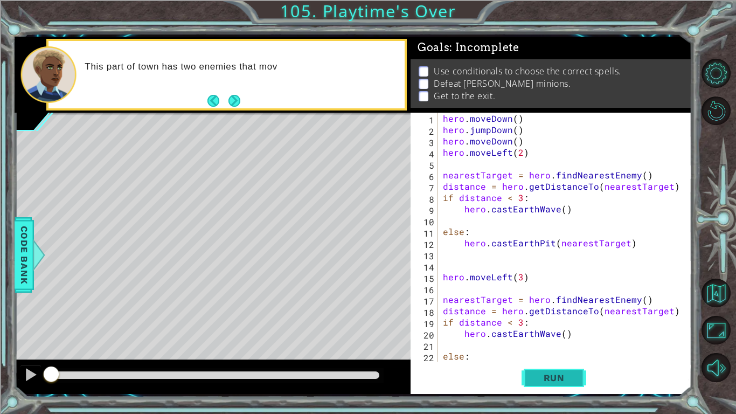
click at [554, 348] on span "Run" at bounding box center [554, 377] width 43 height 11
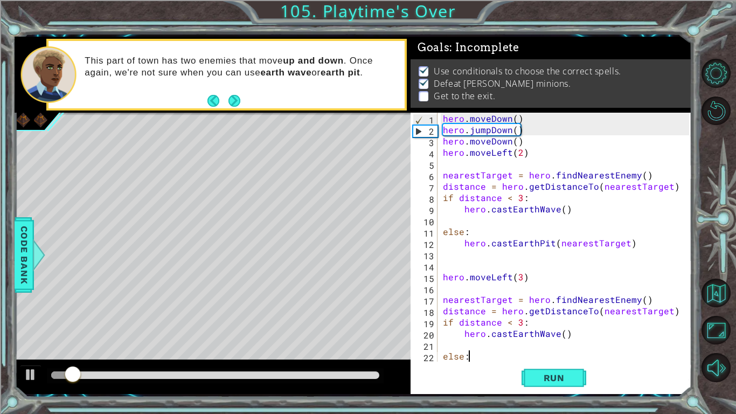
click at [479, 348] on div "hero . moveDown ( ) hero . jumpDown ( ) hero . moveDown ( ) hero . moveLeft ( 2…" at bounding box center [568, 248] width 254 height 271
type textarea "else:"
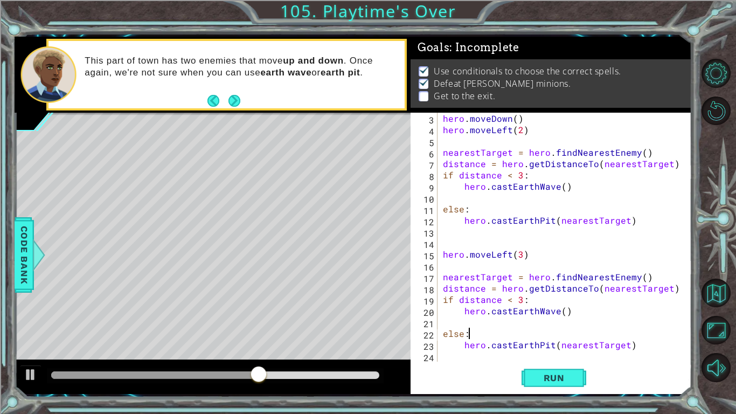
scroll to position [23, 0]
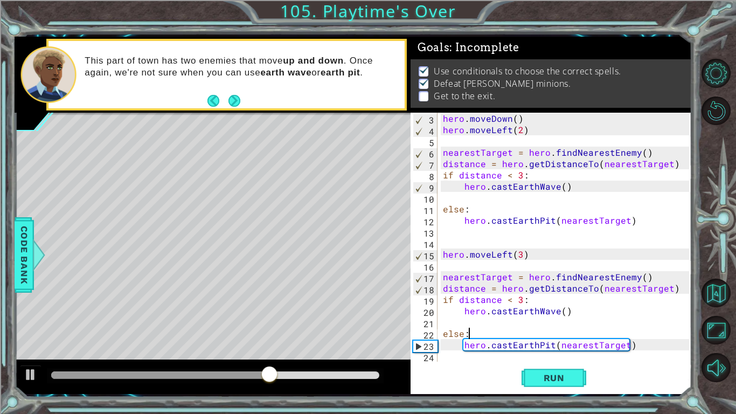
click at [448, 348] on div "hero . moveDown ( ) hero . moveLeft ( 2 ) nearestTarget = hero . findNearestEne…" at bounding box center [568, 248] width 254 height 271
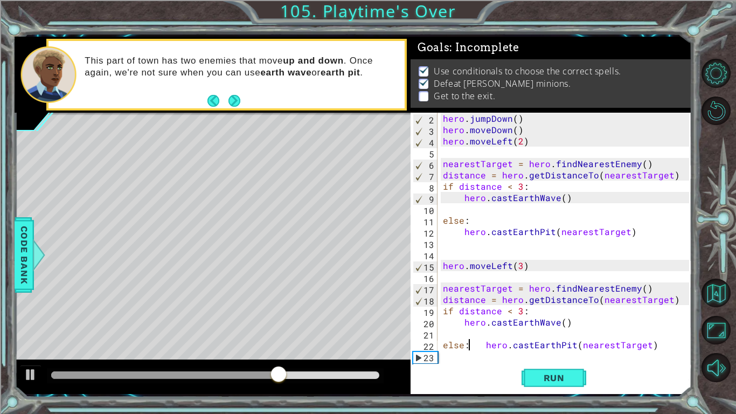
scroll to position [11, 0]
type textarea "hero.castEarthPit(nearestTarget)"
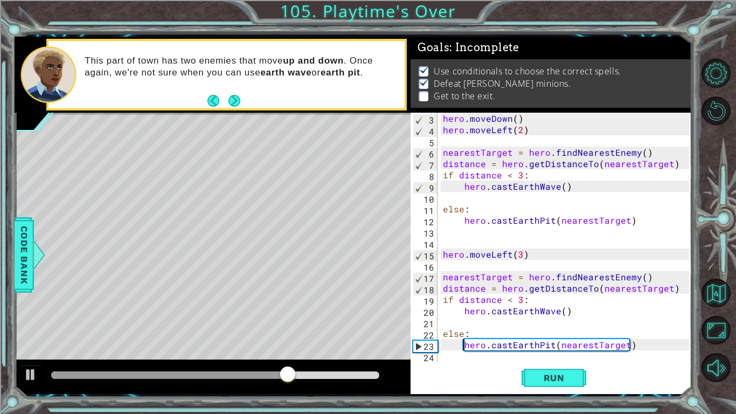
scroll to position [23, 0]
click at [448, 348] on div "hero . moveDown ( ) hero . moveLeft ( 2 ) nearestTarget = hero . findNearestEne…" at bounding box center [568, 248] width 254 height 271
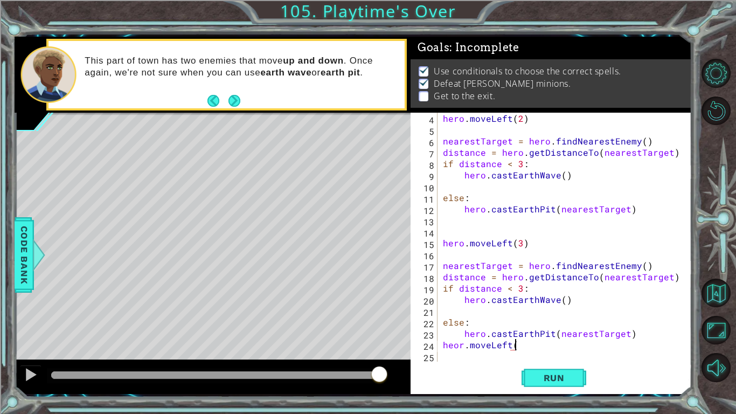
scroll to position [0, 4]
click at [459, 347] on div "hero . moveLeft ( 2 ) nearestTarget = hero . findNearestEnemy ( ) distance = he…" at bounding box center [568, 248] width 254 height 271
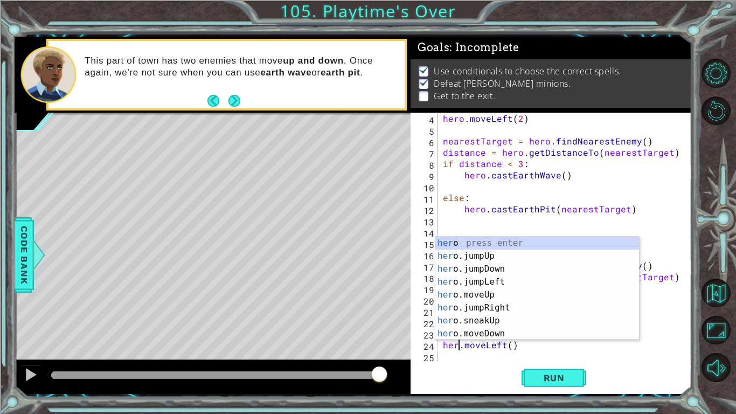
type textarea "hero.moveLeft()"
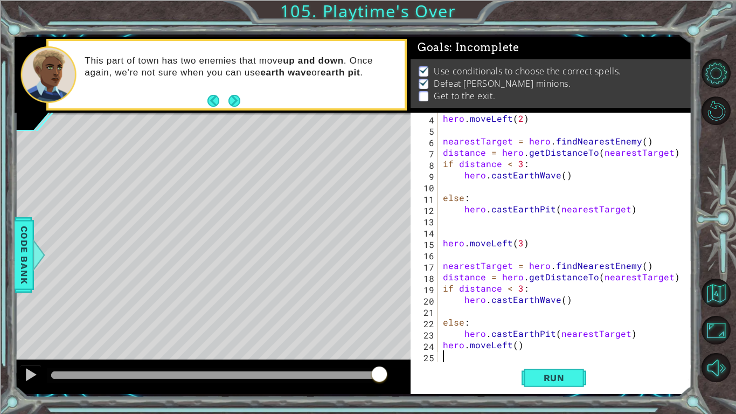
click at [459, 348] on div "hero . moveLeft ( 2 ) nearestTarget = hero . findNearestEnemy ( ) distance = he…" at bounding box center [568, 248] width 254 height 271
type textarea "j"
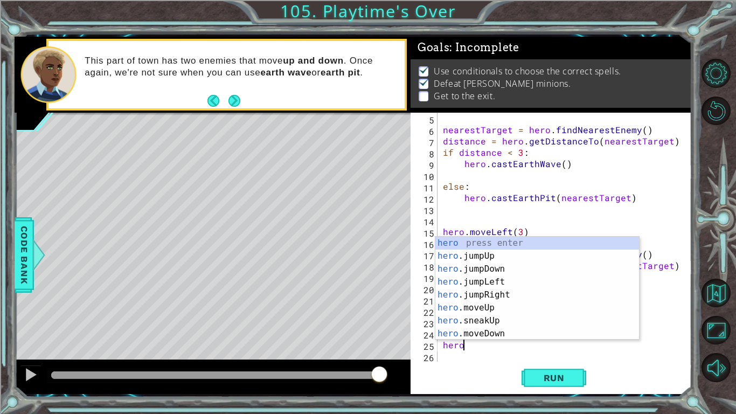
scroll to position [0, 1]
click at [469, 253] on div "hero.m oveUp press enter hero.m oveDown press enter hero.m oveLeft press enter …" at bounding box center [537, 300] width 204 height 129
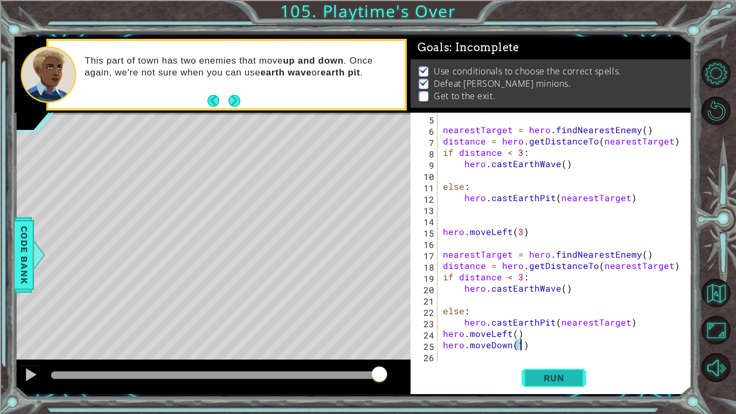
type textarea "hero.moveDown(1)"
click at [539, 348] on button "Run" at bounding box center [553, 378] width 65 height 28
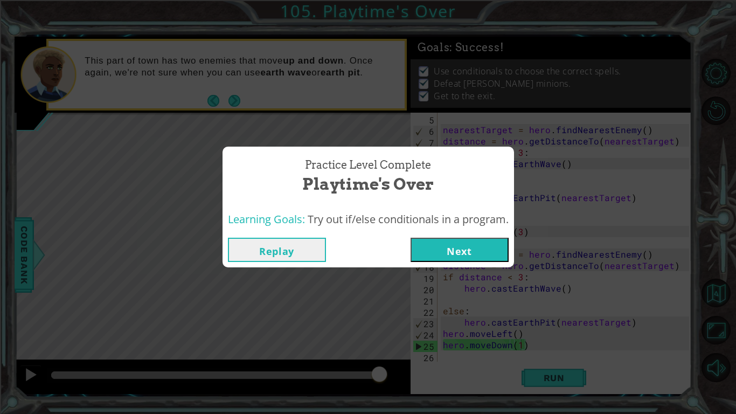
click at [440, 257] on button "Next" at bounding box center [459, 249] width 98 height 24
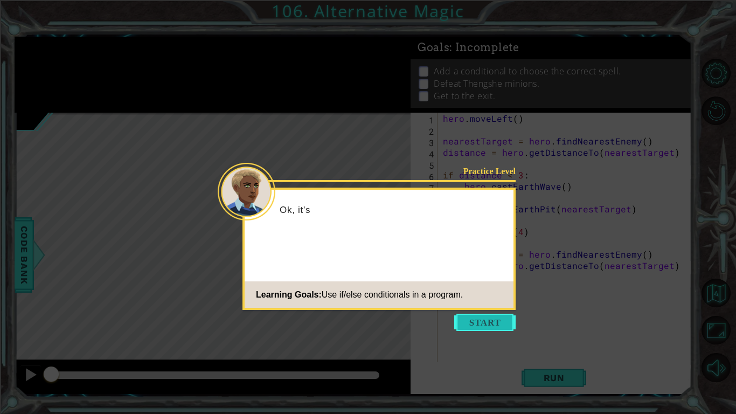
click at [470, 316] on button "Start" at bounding box center [484, 321] width 61 height 17
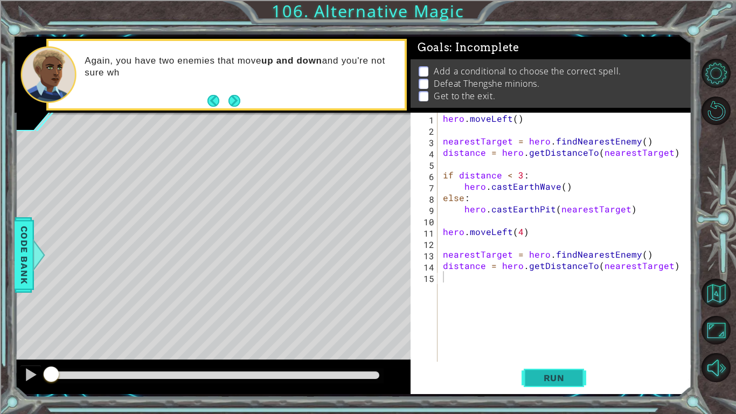
click at [561, 348] on span "Run" at bounding box center [554, 377] width 43 height 11
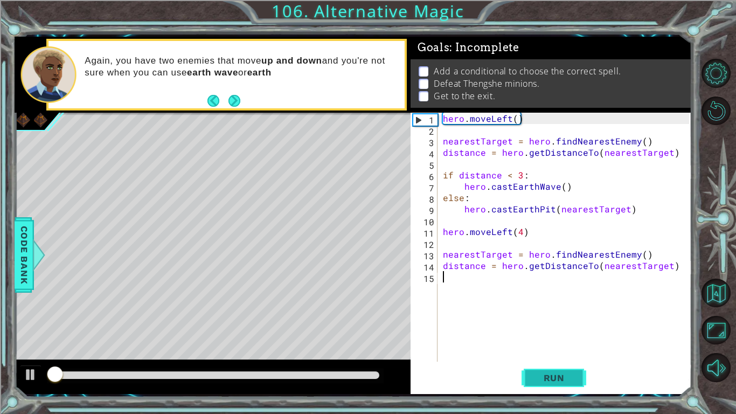
click at [556, 348] on span "Run" at bounding box center [554, 377] width 43 height 11
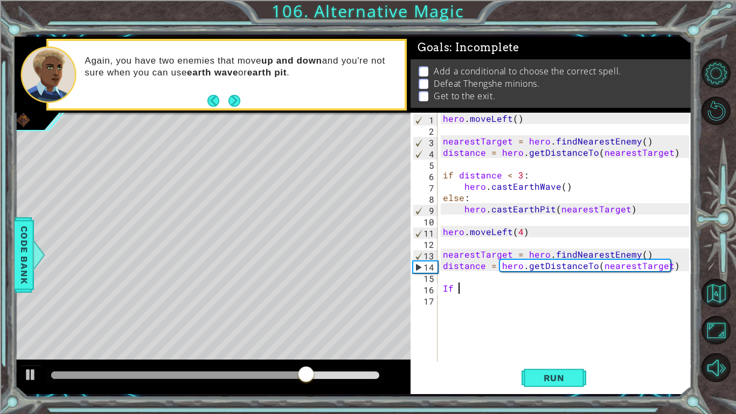
type textarea "I"
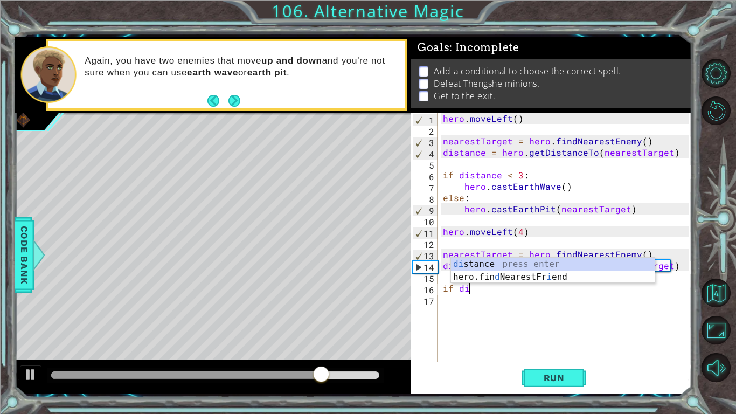
scroll to position [0, 1]
click at [514, 262] on div "di stance press enter hero.fin d NearestFr i end press enter" at bounding box center [553, 283] width 204 height 52
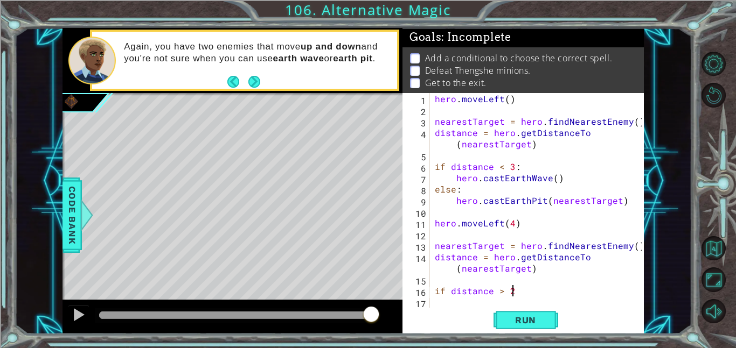
scroll to position [0, 4]
type textarea "if distance > 2:"
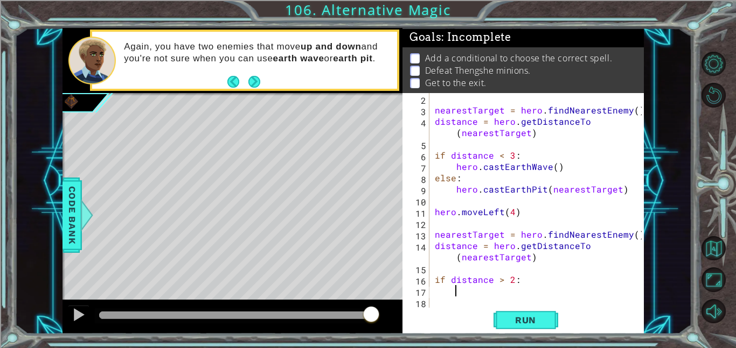
scroll to position [11, 0]
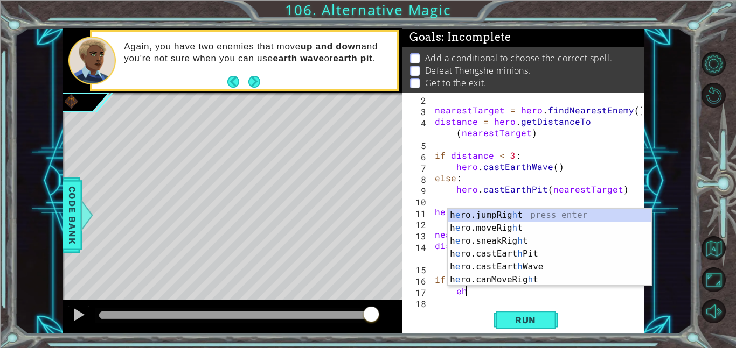
type textarea "e"
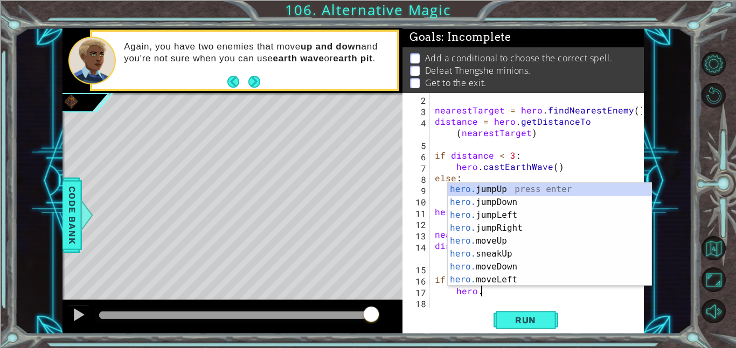
scroll to position [0, 3]
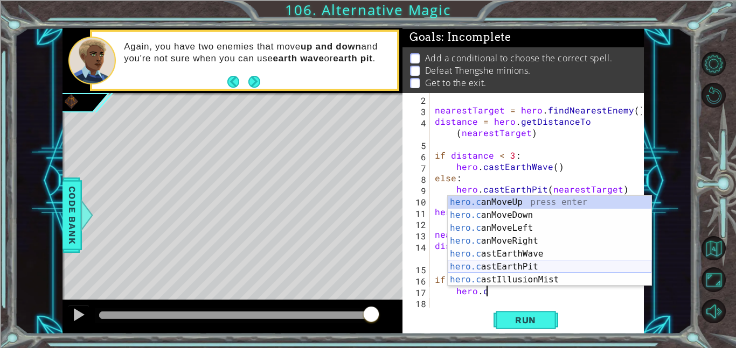
click at [539, 264] on div "hero.c anMoveUp press enter hero.c anMoveDown press enter hero.c anMoveLeft pre…" at bounding box center [550, 254] width 204 height 116
type textarea "hero.castEarthPit(enemy)"
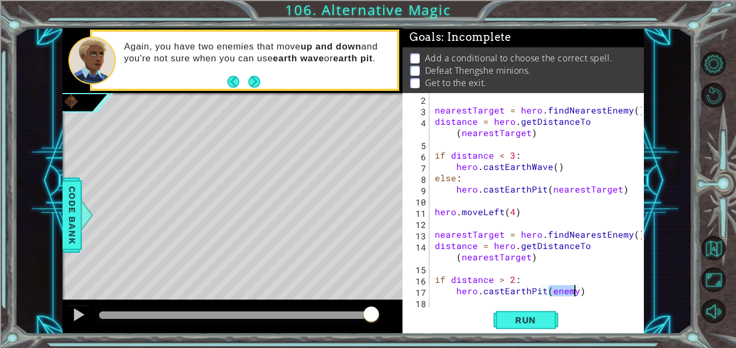
click at [607, 299] on div "nearestTarget = hero . findNearestEnemy ( ) distance = hero . getDistanceTo ( n…" at bounding box center [539, 211] width 214 height 237
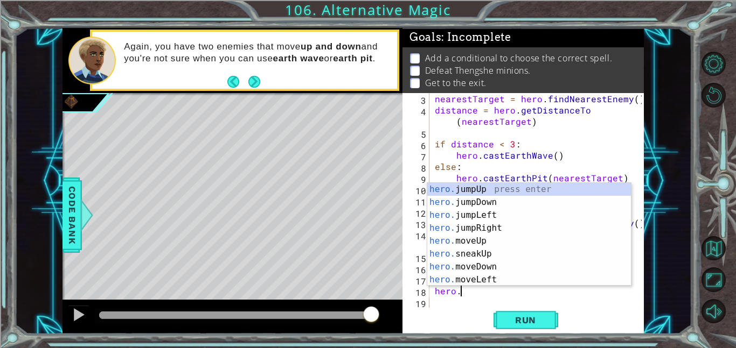
scroll to position [0, 1]
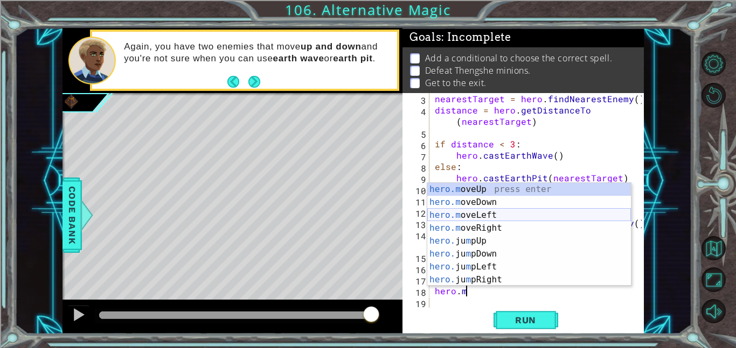
click at [494, 217] on div "hero.m oveUp press enter hero.m oveDown press enter hero.m oveLeft press enter …" at bounding box center [529, 247] width 204 height 129
type textarea "hero.moveLeft(1)"
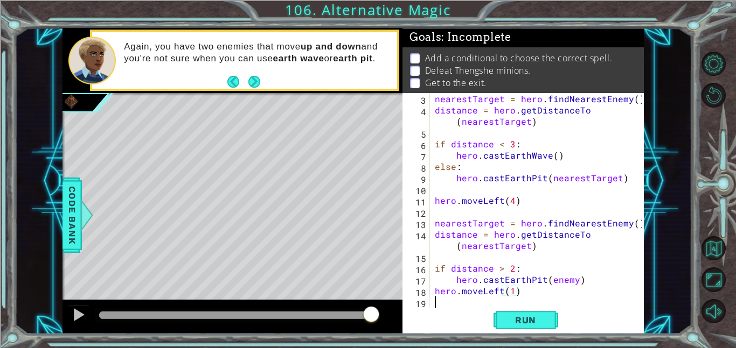
click at [592, 300] on div "nearestTarget = hero . findNearestEnemy ( ) distance = hero . getDistanceTo ( n…" at bounding box center [539, 211] width 214 height 237
click at [535, 316] on span "Run" at bounding box center [525, 320] width 43 height 11
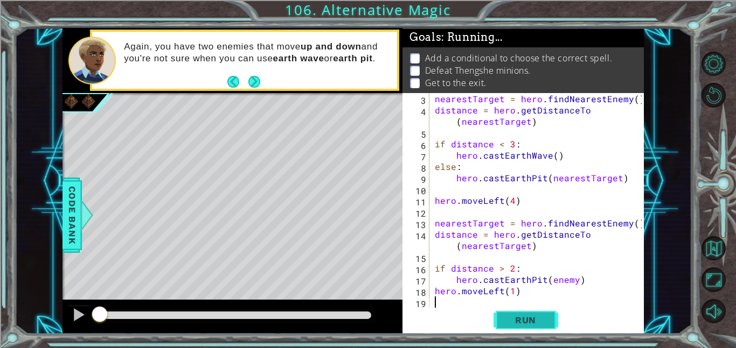
click at [535, 316] on span "Run" at bounding box center [525, 320] width 43 height 11
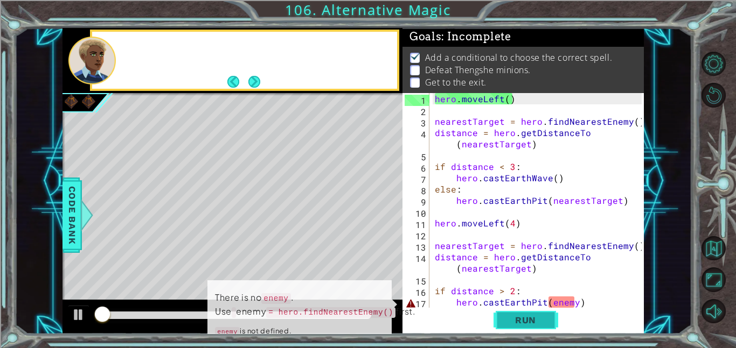
scroll to position [1, 0]
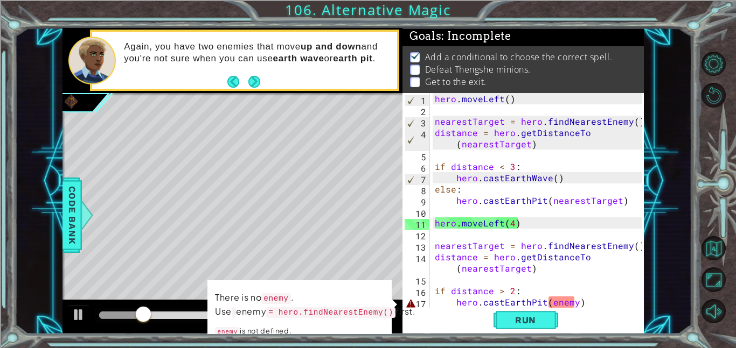
click at [592, 300] on div "hero . moveLeft ( ) nearestTarget = hero . findNearestEnemy ( ) distance = hero…" at bounding box center [539, 211] width 214 height 237
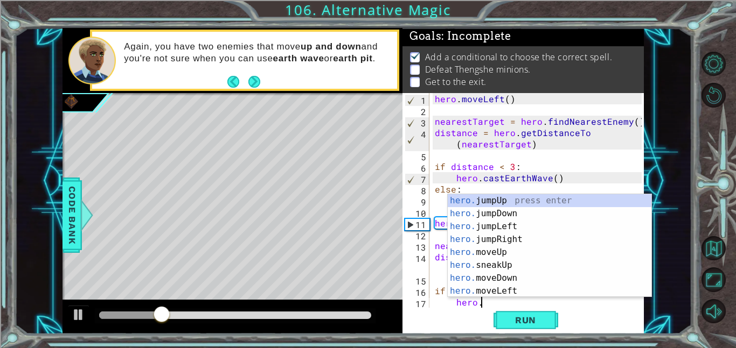
type textarea "h"
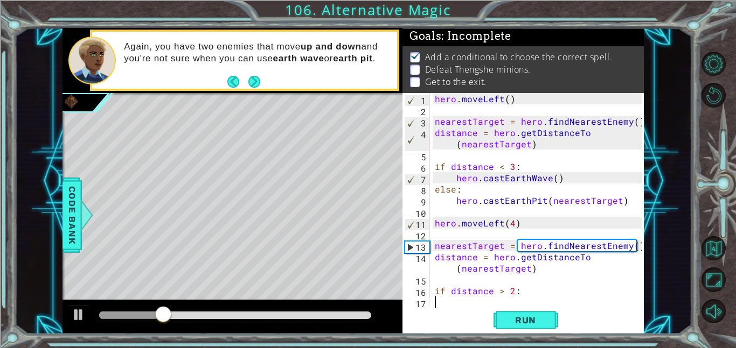
type textarea "if distance > 2:"
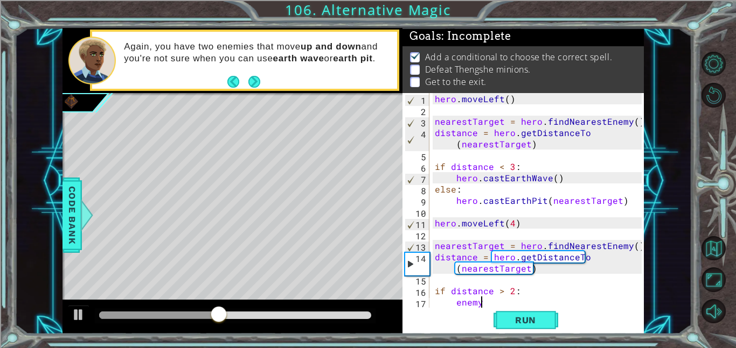
scroll to position [0, 2]
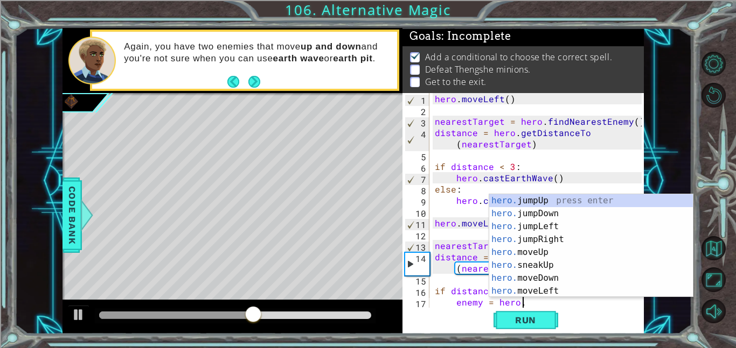
type textarea "enemy = [DOMAIN_NAME]"
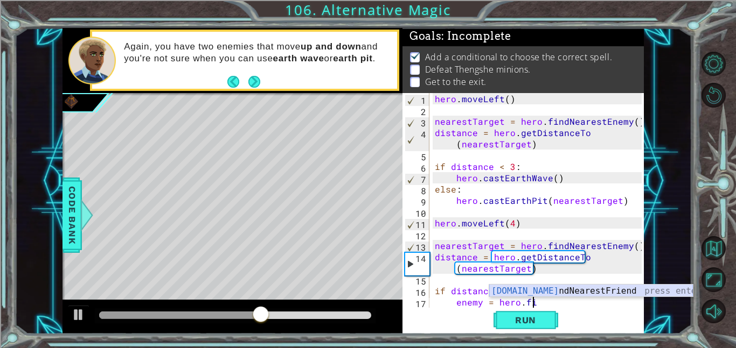
click at [597, 289] on div "[DOMAIN_NAME] ndNearestFriend press enter" at bounding box center [591, 304] width 204 height 39
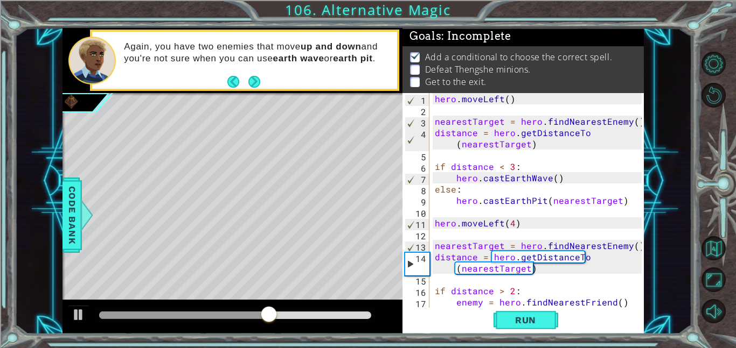
click at [610, 305] on div "hero . moveLeft ( ) nearestTarget = hero . findNearestEnemy ( ) distance = hero…" at bounding box center [539, 211] width 214 height 237
type textarea "enemy = hero.findNearestEnemy()"
click at [623, 303] on div "hero . moveLeft ( ) nearestTarget = hero . findNearestEnemy ( ) distance = hero…" at bounding box center [539, 211] width 214 height 237
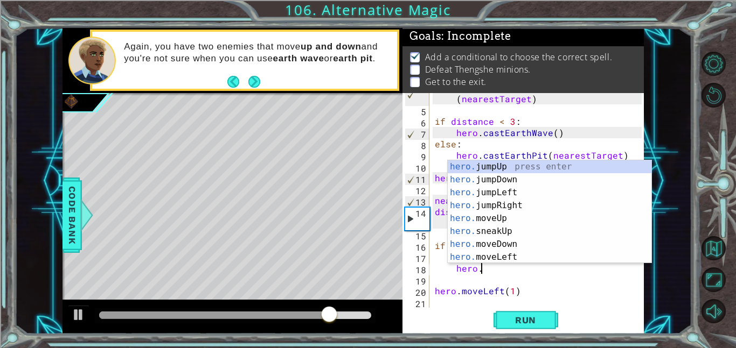
scroll to position [0, 3]
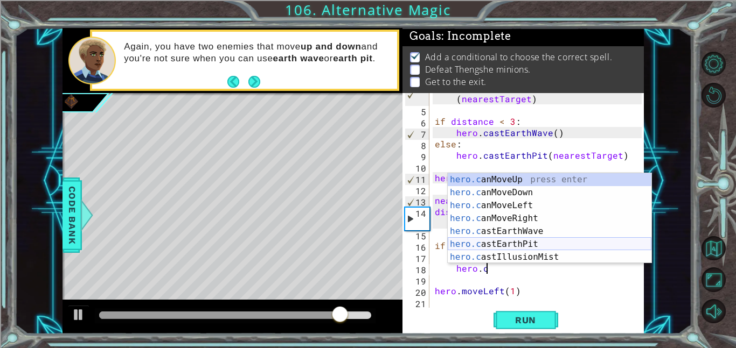
click at [558, 239] on div "hero.c anMoveUp press enter hero.c anMoveDown press enter hero.c anMoveLeft pre…" at bounding box center [550, 231] width 204 height 116
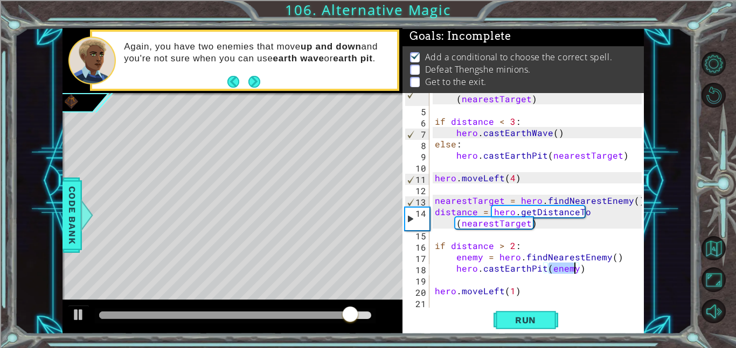
click at [561, 288] on div "distance = hero . getDistanceTo ( nearestTarget ) if distance < 3 : hero . cast…" at bounding box center [539, 206] width 214 height 249
type textarea "hero.moveLeft(1)"
click at [544, 313] on button "Run" at bounding box center [525, 320] width 65 height 24
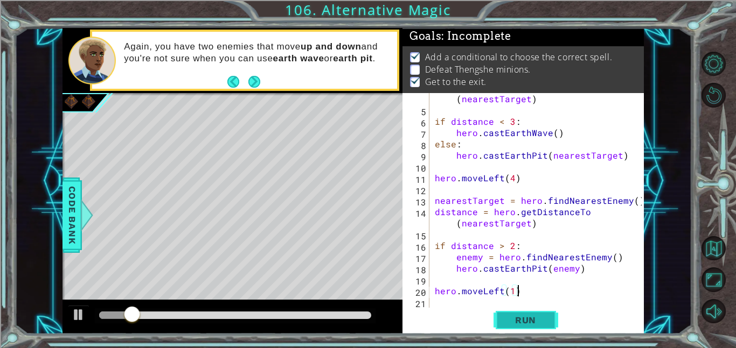
click at [544, 313] on button "Run" at bounding box center [525, 320] width 65 height 24
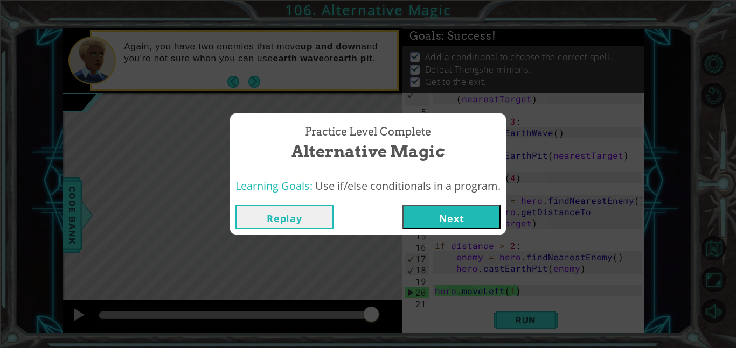
click at [463, 221] on button "Next" at bounding box center [451, 217] width 98 height 24
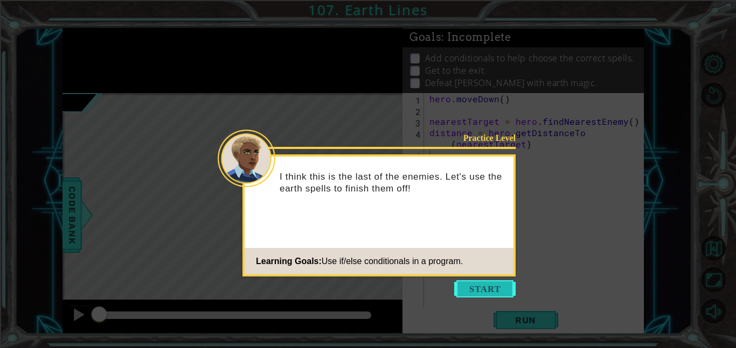
click at [478, 291] on button "Start" at bounding box center [484, 289] width 61 height 17
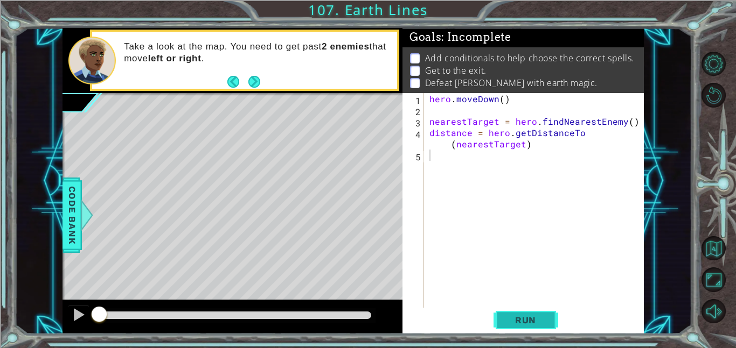
click at [520, 321] on span "Run" at bounding box center [525, 320] width 43 height 11
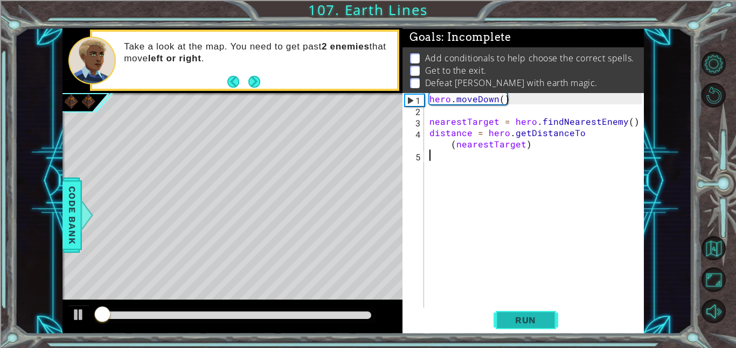
click at [520, 321] on span "Run" at bounding box center [525, 320] width 43 height 11
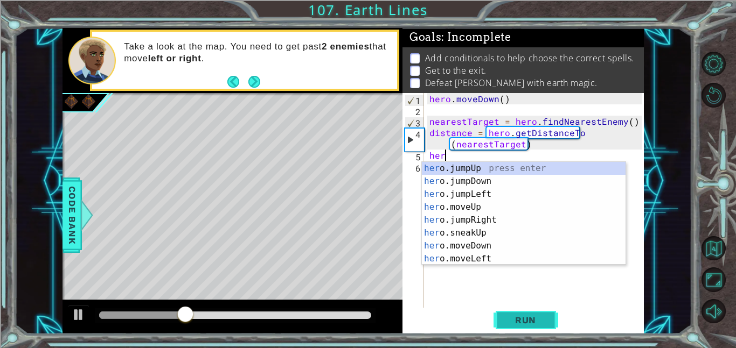
type textarea "h"
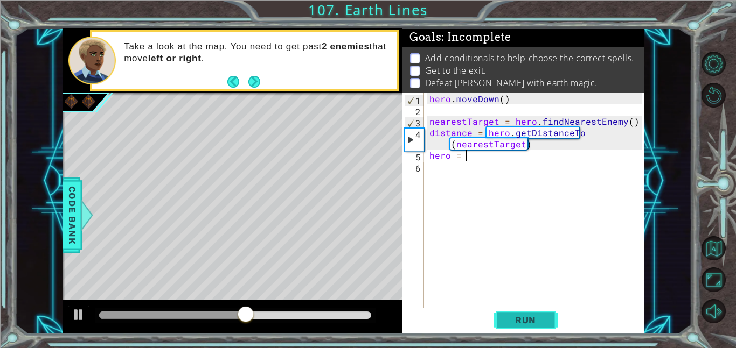
scroll to position [0, 1]
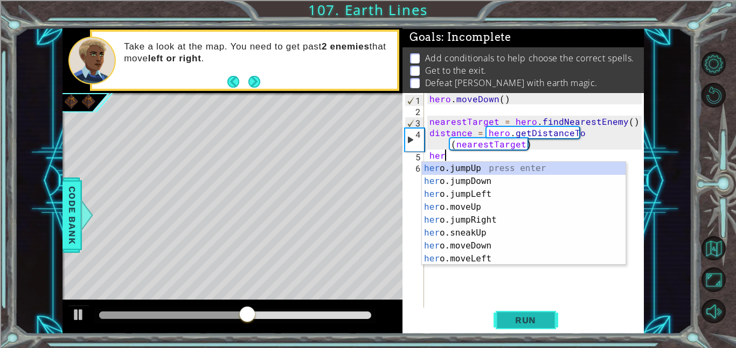
type textarea "h"
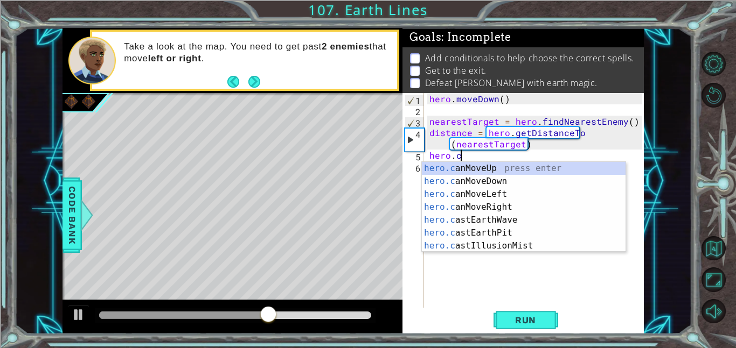
scroll to position [0, 2]
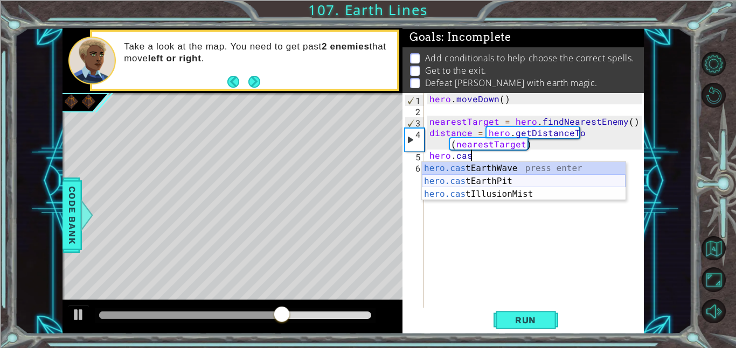
click at [512, 178] on div "hero.cas tEarthWave press enter hero.cas tEarthPit press enter hero.cas tIllusi…" at bounding box center [524, 194] width 204 height 65
type textarea "hero.castEarthPit(enemy)"
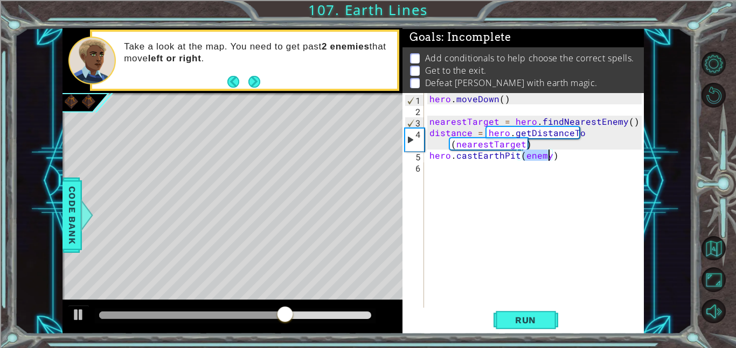
click at [519, 257] on div "hero . [GEOGRAPHIC_DATA] ( ) nearestTarget = hero . findNearestEnemy ( ) distan…" at bounding box center [537, 211] width 220 height 237
click at [529, 313] on button "Run" at bounding box center [525, 320] width 65 height 24
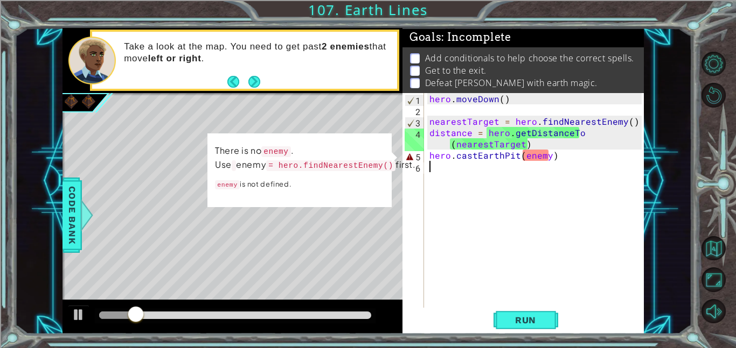
click at [425, 153] on div "1 2 3 4 5 6 hero . [GEOGRAPHIC_DATA] ( ) nearestTarget = hero . findNearestEnem…" at bounding box center [521, 200] width 239 height 215
click at [429, 152] on div "hero . [GEOGRAPHIC_DATA] ( ) nearestTarget = hero . findNearestEnemy ( ) distan…" at bounding box center [537, 211] width 220 height 237
type textarea "hero.castEarthPit(enemy)"
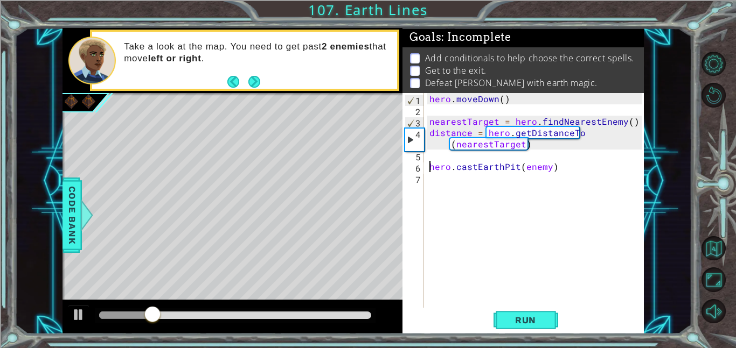
click at [429, 156] on div "hero . [GEOGRAPHIC_DATA] ( ) nearestTarget = hero . findNearestEnemy ( ) distan…" at bounding box center [537, 211] width 220 height 237
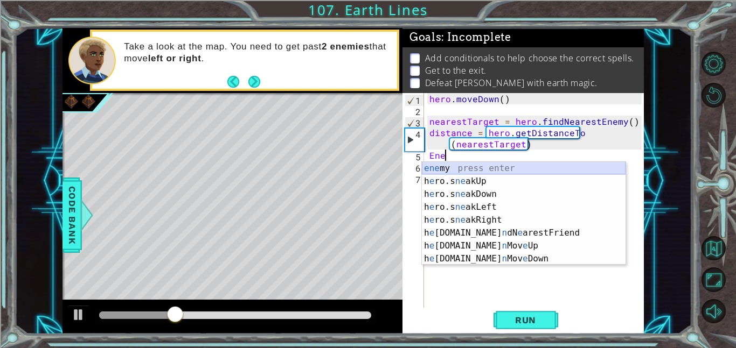
click at [438, 169] on div "ene my press enter h e ro.s ne akUp press enter h e ro.s ne akDown press enter …" at bounding box center [524, 226] width 204 height 129
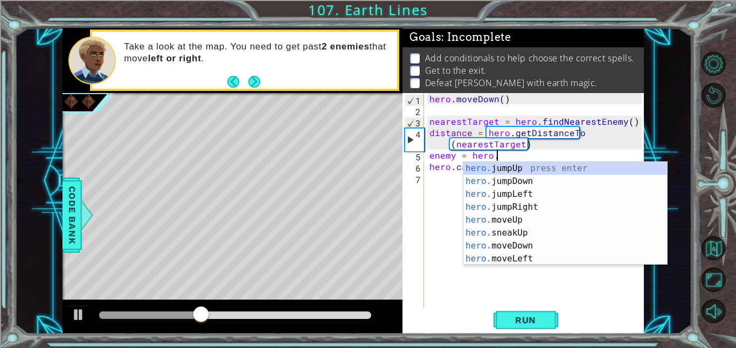
scroll to position [0, 4]
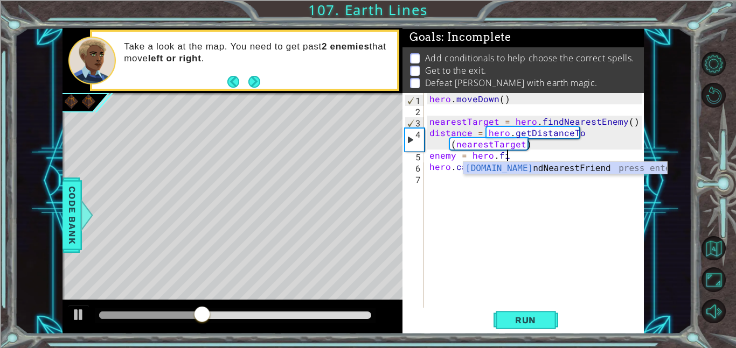
type textarea "enemy = hero.fin"
click at [486, 167] on div "hero.fin dNearestFriend press enter" at bounding box center [565, 181] width 204 height 39
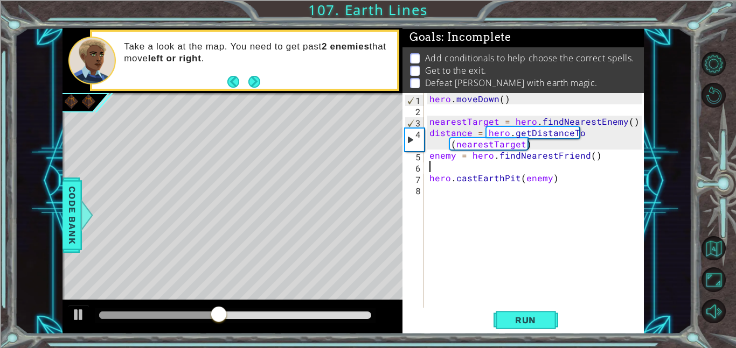
click at [584, 155] on div "hero . [GEOGRAPHIC_DATA] ( ) nearestTarget = hero . findNearestEnemy ( ) distan…" at bounding box center [537, 211] width 220 height 237
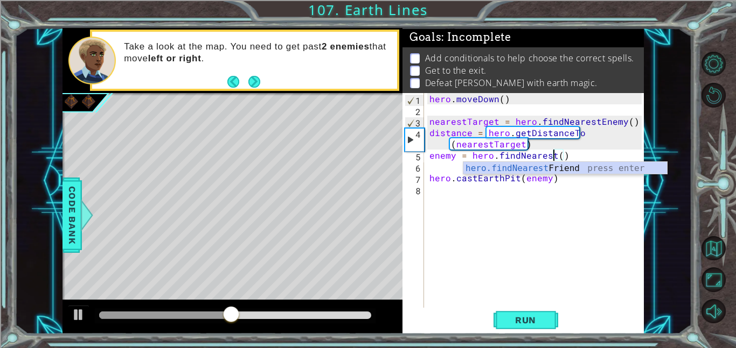
scroll to position [0, 8]
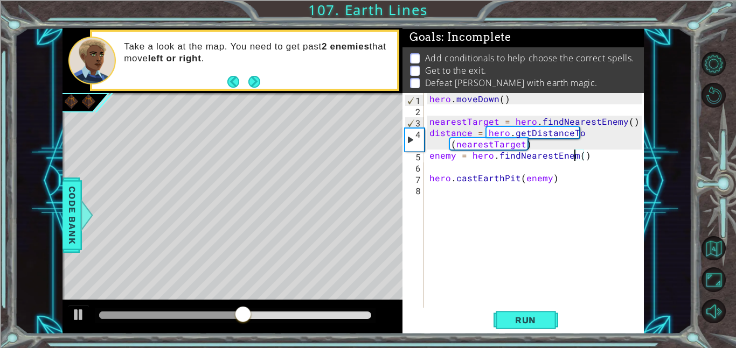
type textarea "enemy = hero.findNearestEnemy()"
click at [569, 159] on div "hero . [GEOGRAPHIC_DATA] ( ) nearestTarget = hero . findNearestEnemy ( ) distan…" at bounding box center [537, 211] width 220 height 237
click at [455, 167] on div "hero . [GEOGRAPHIC_DATA] ( ) nearestTarget = hero . findNearestEnemy ( ) distan…" at bounding box center [537, 211] width 220 height 237
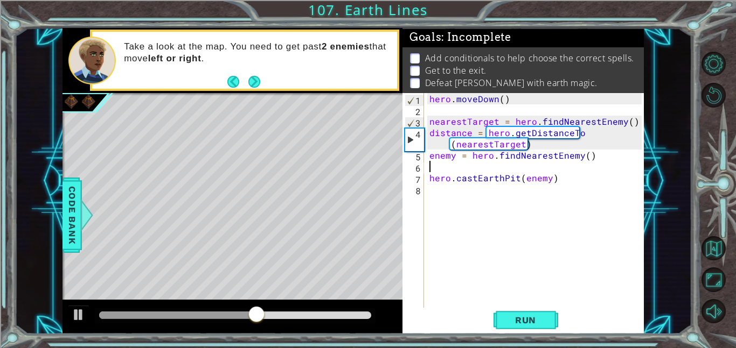
type textarea "enemy = hero.findNearestEnemy()"
click at [426, 181] on div "1 2 3 4 5 6 7 8 hero . [GEOGRAPHIC_DATA] ( ) nearestTarget = hero . findNearest…" at bounding box center [521, 200] width 239 height 215
click at [428, 179] on div "hero . [GEOGRAPHIC_DATA] ( ) nearestTarget = hero . findNearestEnemy ( ) distan…" at bounding box center [537, 211] width 220 height 237
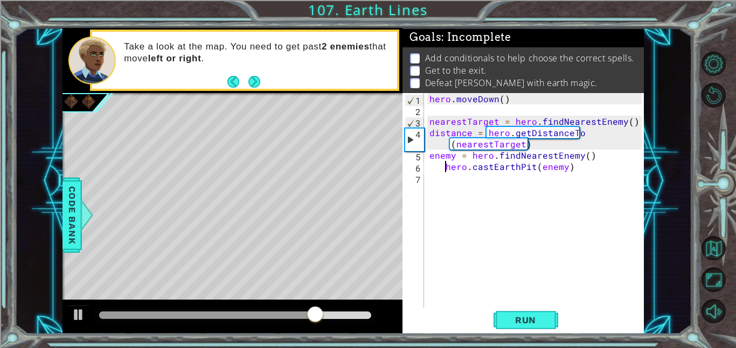
type textarea "hero.castEarthPit(enemy)"
click at [523, 306] on div "hero . [GEOGRAPHIC_DATA] ( ) nearestTarget = hero . findNearestEnemy ( ) distan…" at bounding box center [537, 211] width 220 height 237
click at [523, 311] on button "Run" at bounding box center [525, 320] width 65 height 24
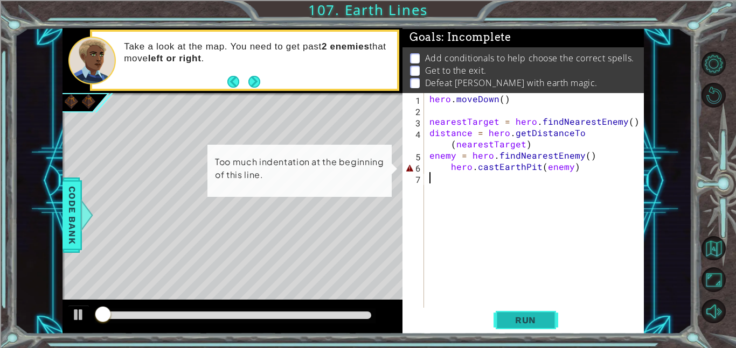
click at [523, 311] on button "Run" at bounding box center [525, 320] width 65 height 24
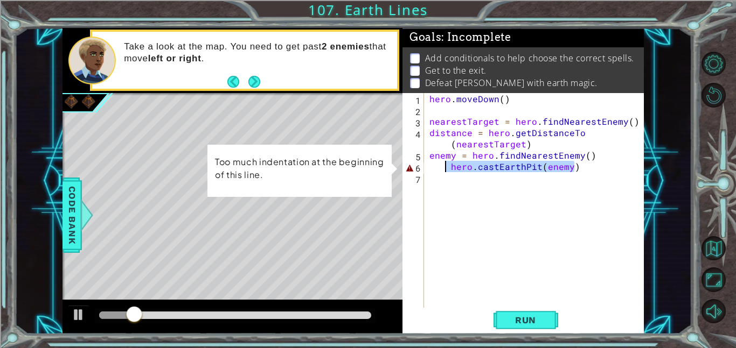
drag, startPoint x: 585, startPoint y: 171, endPoint x: 444, endPoint y: 172, distance: 140.6
click at [444, 172] on div "hero . [GEOGRAPHIC_DATA] ( ) nearestTarget = hero . findNearestEnemy ( ) distan…" at bounding box center [537, 211] width 220 height 237
type textarea "hero.castEarthPit(enemy)"
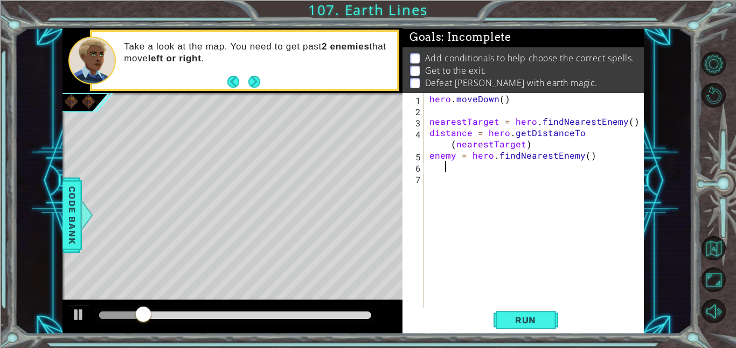
click at [602, 157] on div "hero . [GEOGRAPHIC_DATA] ( ) nearestTarget = hero . findNearestEnemy ( ) distan…" at bounding box center [537, 211] width 220 height 237
type textarea "enemy = hero.findNearestEnemy()"
click at [598, 155] on div "hero . [GEOGRAPHIC_DATA] ( ) nearestTarget = hero . findNearestEnemy ( ) distan…" at bounding box center [537, 211] width 220 height 237
type textarea "enemy = hero.findNearestEnemy()"
click at [590, 157] on div "hero . [GEOGRAPHIC_DATA] ( ) nearestTarget = hero . findNearestEnemy ( ) distan…" at bounding box center [537, 211] width 220 height 237
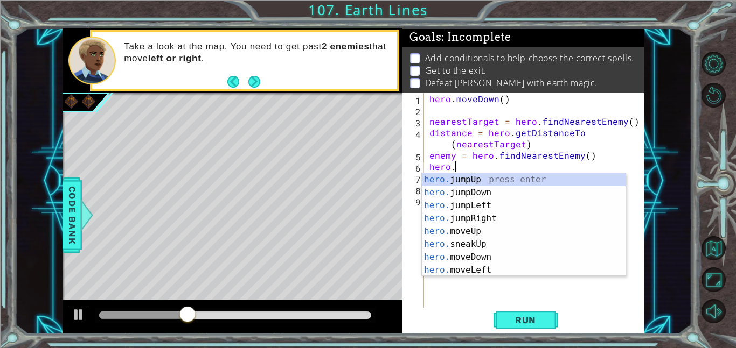
scroll to position [0, 1]
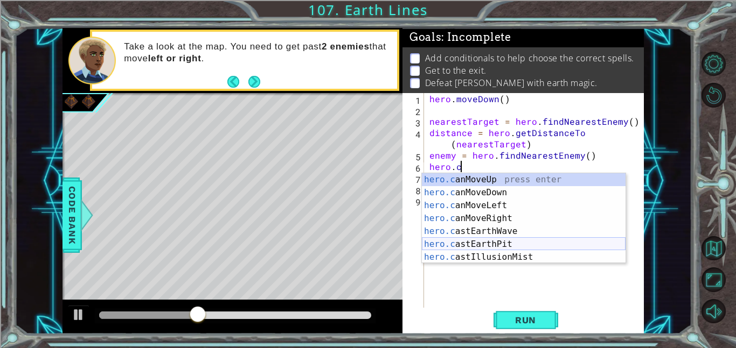
click at [582, 246] on div "hero.c anMoveUp press enter hero.c anMoveDown press enter hero.c anMoveLeft pre…" at bounding box center [524, 231] width 204 height 116
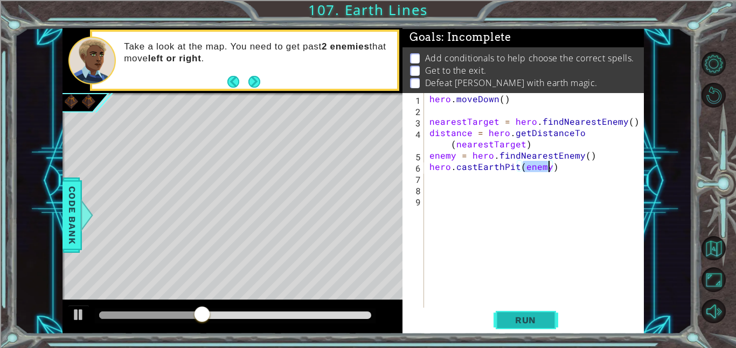
type textarea "hero.castEarthPit(enemy)"
click at [529, 323] on span "Run" at bounding box center [525, 320] width 43 height 11
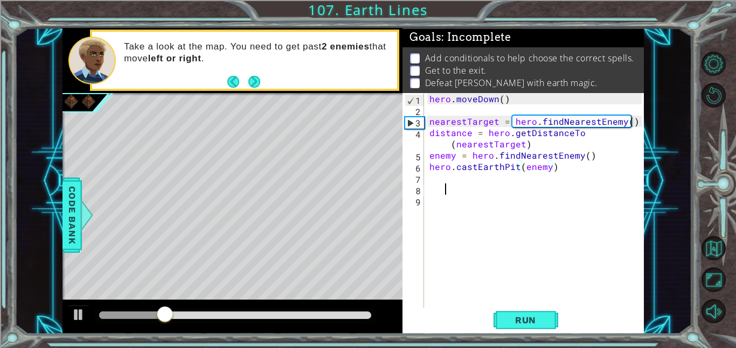
click at [449, 190] on div "hero . [GEOGRAPHIC_DATA] ( ) nearestTarget = hero . findNearestEnemy ( ) distan…" at bounding box center [537, 211] width 220 height 237
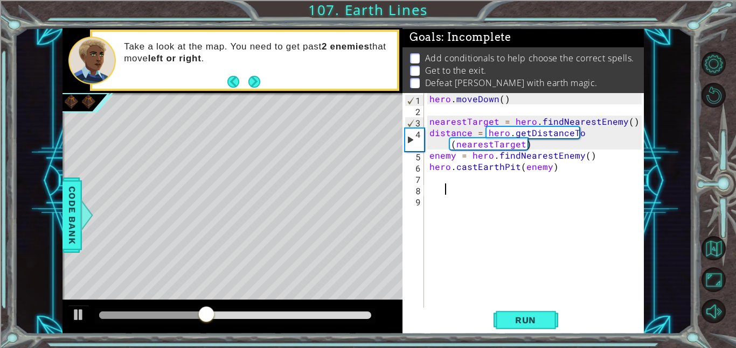
click at [445, 197] on div "hero . [GEOGRAPHIC_DATA] ( ) nearestTarget = hero . findNearestEnemy ( ) distan…" at bounding box center [537, 211] width 220 height 237
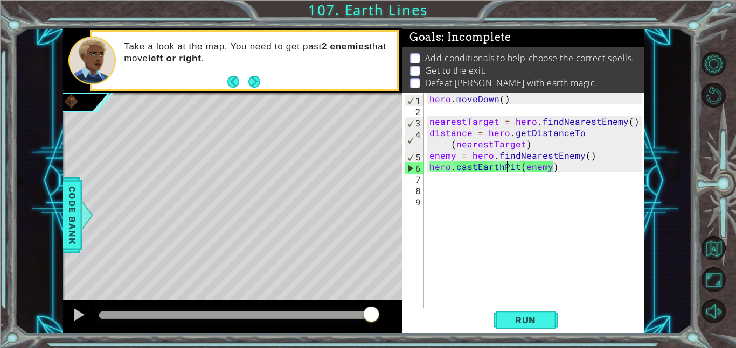
click at [507, 163] on div "hero . [GEOGRAPHIC_DATA] ( ) nearestTarget = hero . findNearestEnemy ( ) distan…" at bounding box center [537, 211] width 220 height 237
click at [514, 168] on div "hero . [GEOGRAPHIC_DATA] ( ) nearestTarget = hero . findNearestEnemy ( ) distan…" at bounding box center [537, 211] width 220 height 237
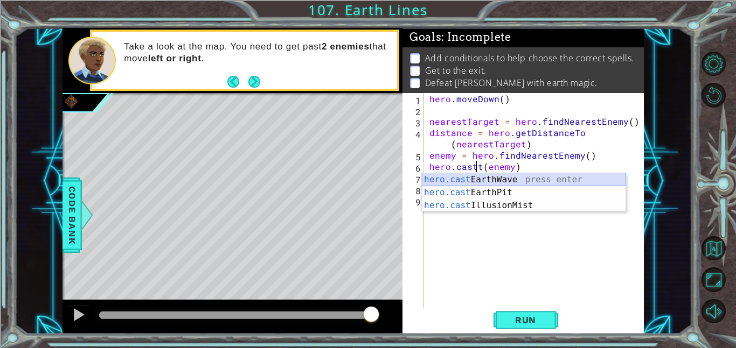
click at [508, 181] on div "hero.cast EarthWave press enter hero.cast EarthPit press enter hero.cast Illusi…" at bounding box center [524, 205] width 204 height 65
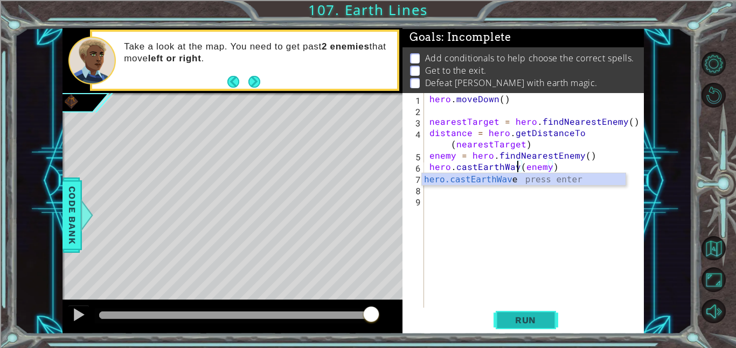
scroll to position [0, 5]
type textarea "hero.castEarthWave(enemy)"
click at [532, 330] on button "Run" at bounding box center [525, 320] width 65 height 24
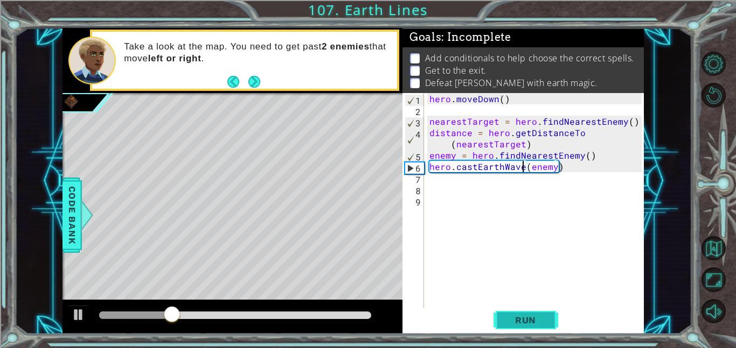
click at [536, 326] on button "Run" at bounding box center [525, 320] width 65 height 24
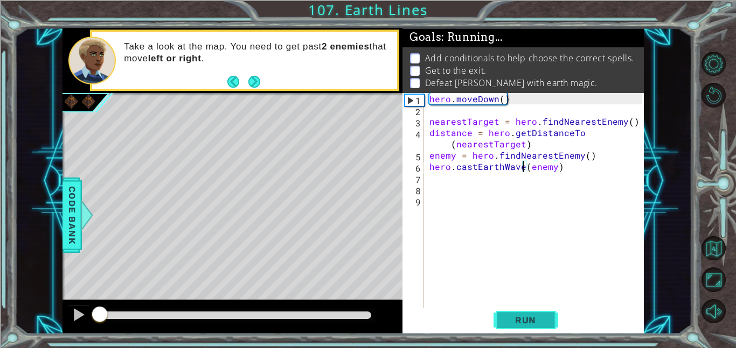
click at [536, 326] on button "Run" at bounding box center [525, 320] width 65 height 24
click at [532, 320] on span "Run" at bounding box center [525, 320] width 43 height 11
